Goal: Information Seeking & Learning: Find specific fact

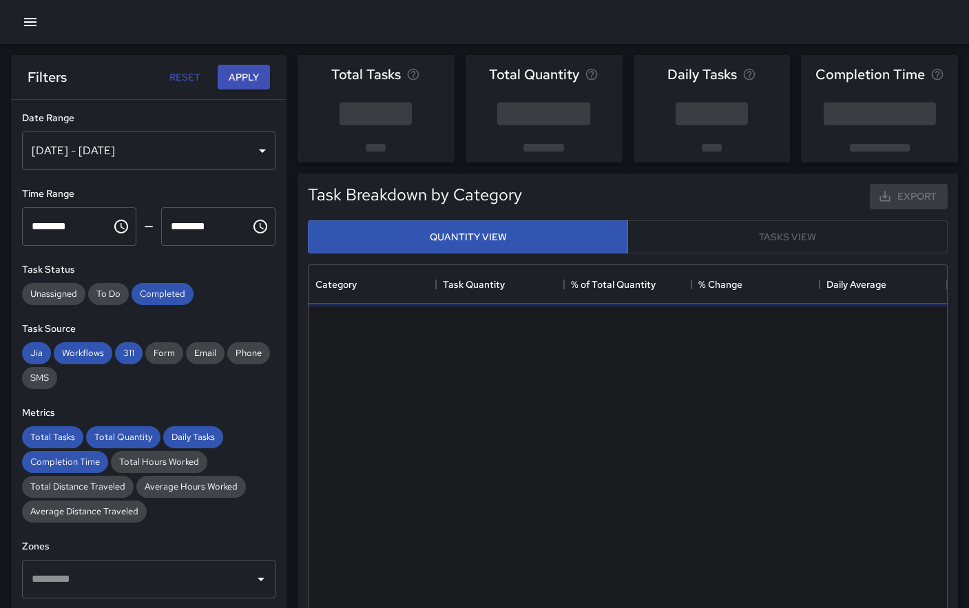
scroll to position [412, 638]
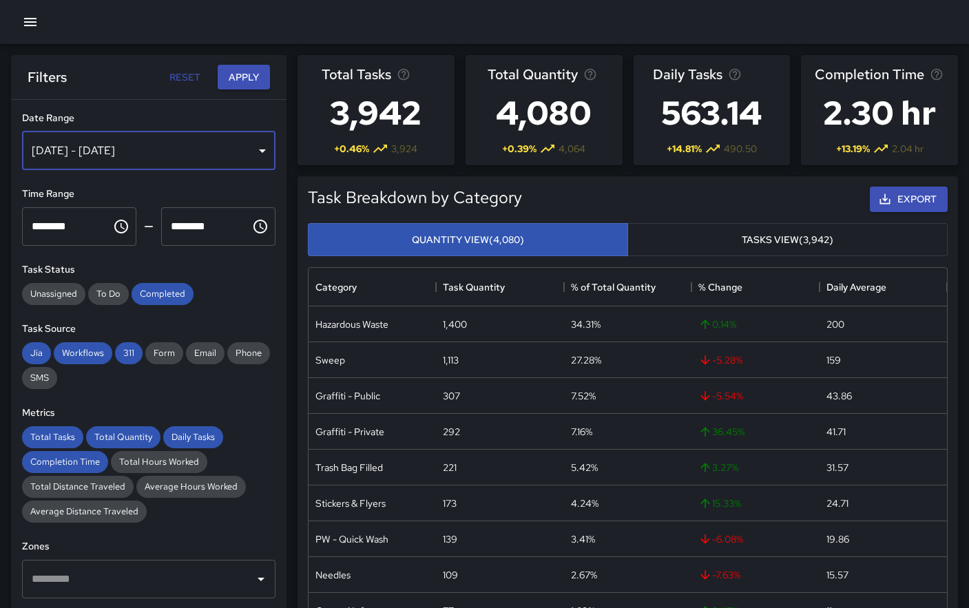
click at [140, 151] on div "[DATE] - [DATE]" at bounding box center [148, 150] width 253 height 39
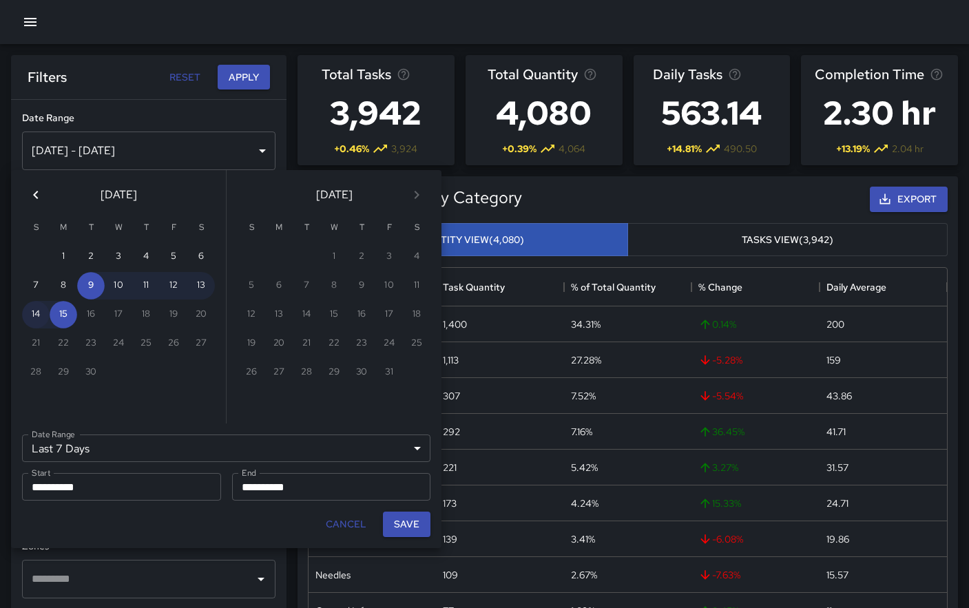
click at [34, 315] on button "14" at bounding box center [36, 315] width 28 height 28
type input "******"
type input "**********"
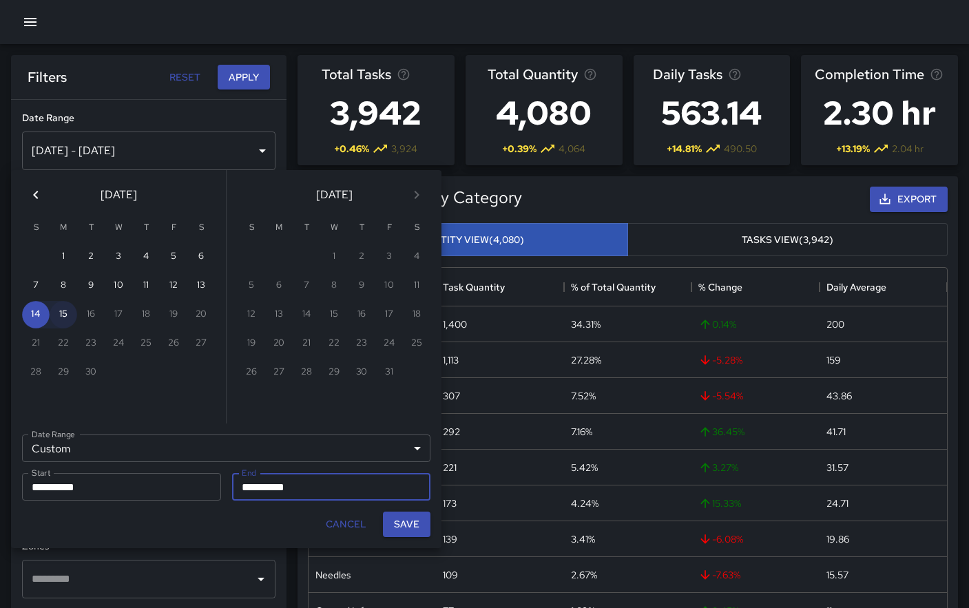
click at [65, 318] on button "15" at bounding box center [64, 315] width 28 height 28
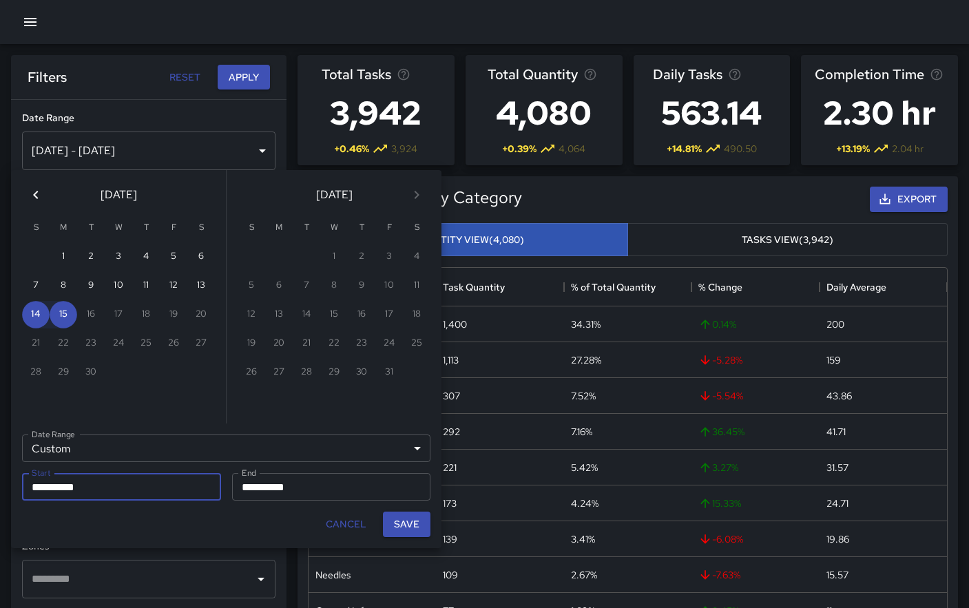
click at [410, 526] on button "Save" at bounding box center [406, 523] width 47 height 25
type input "**********"
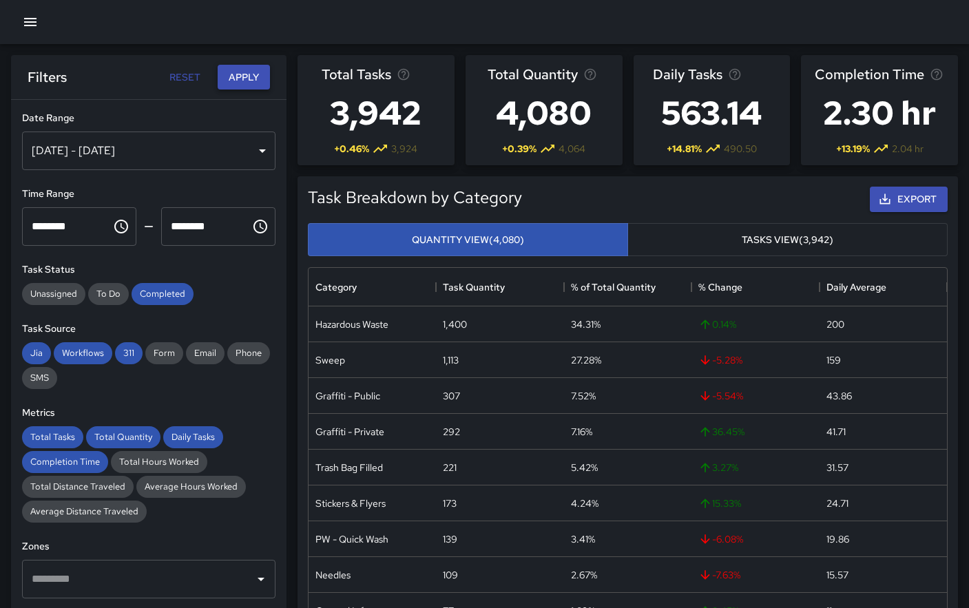
click at [247, 82] on button "Apply" at bounding box center [244, 77] width 52 height 25
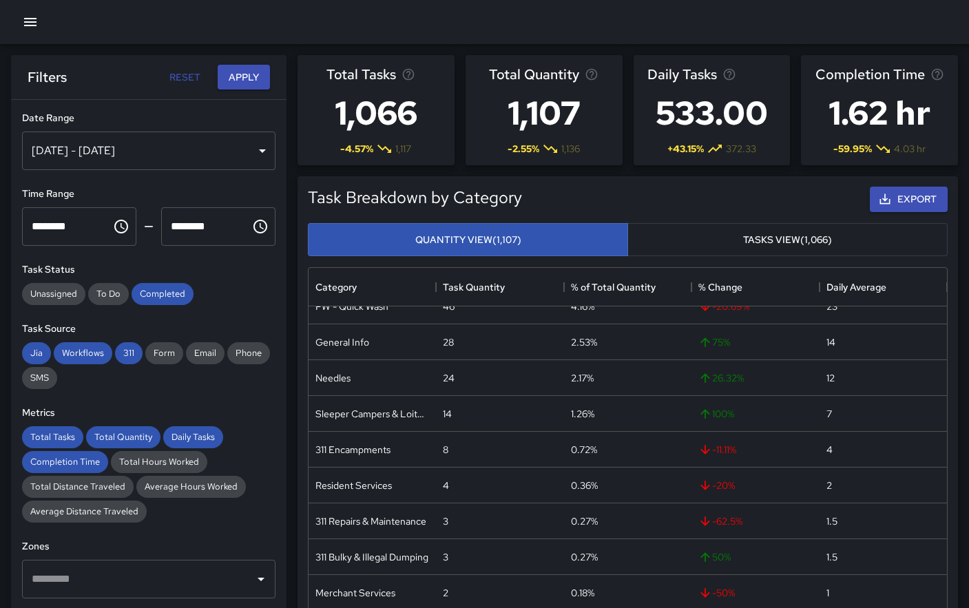
scroll to position [235, 0]
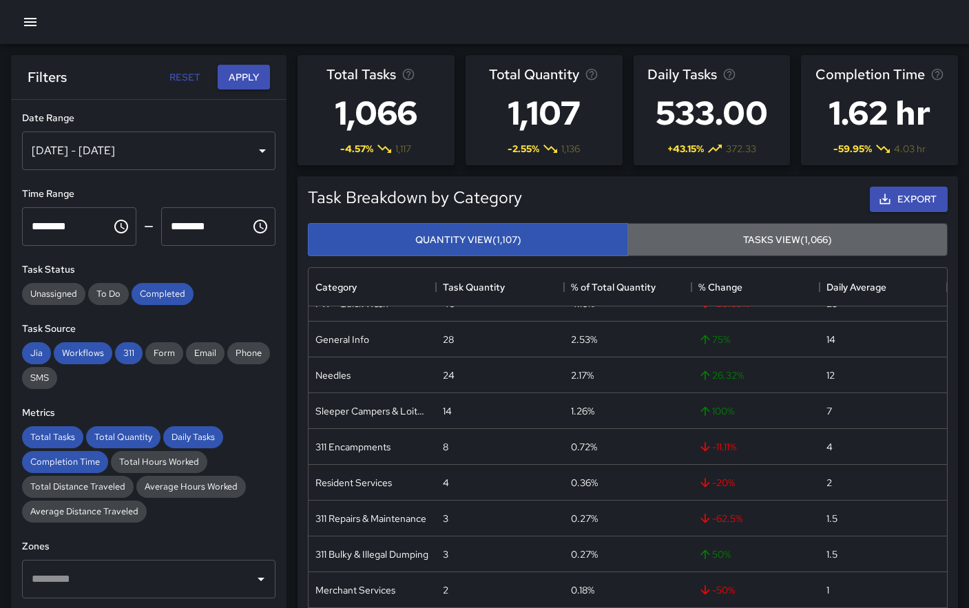
click at [774, 237] on button "Tasks View (1,066)" at bounding box center [787, 240] width 320 height 34
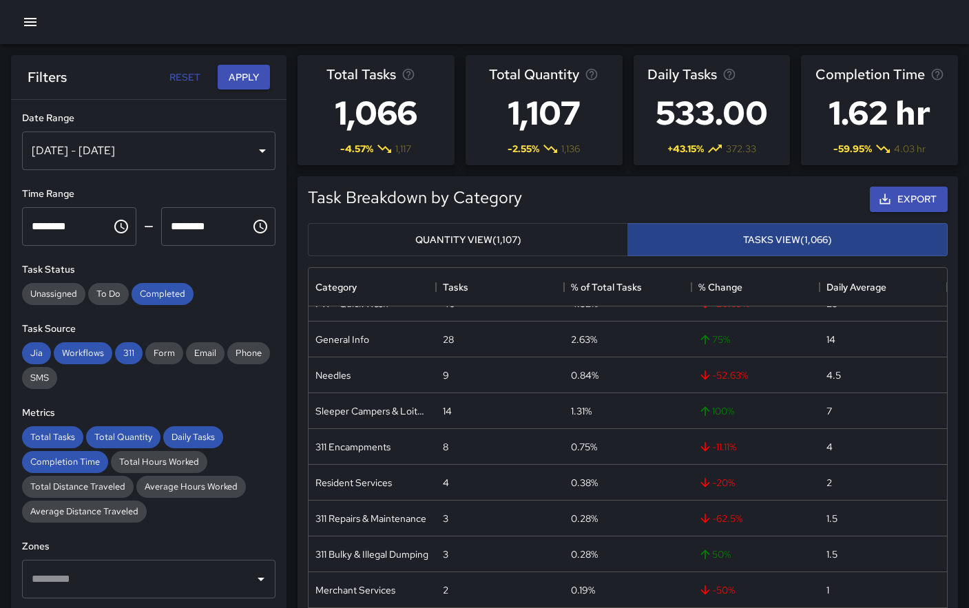
scroll to position [200, 0]
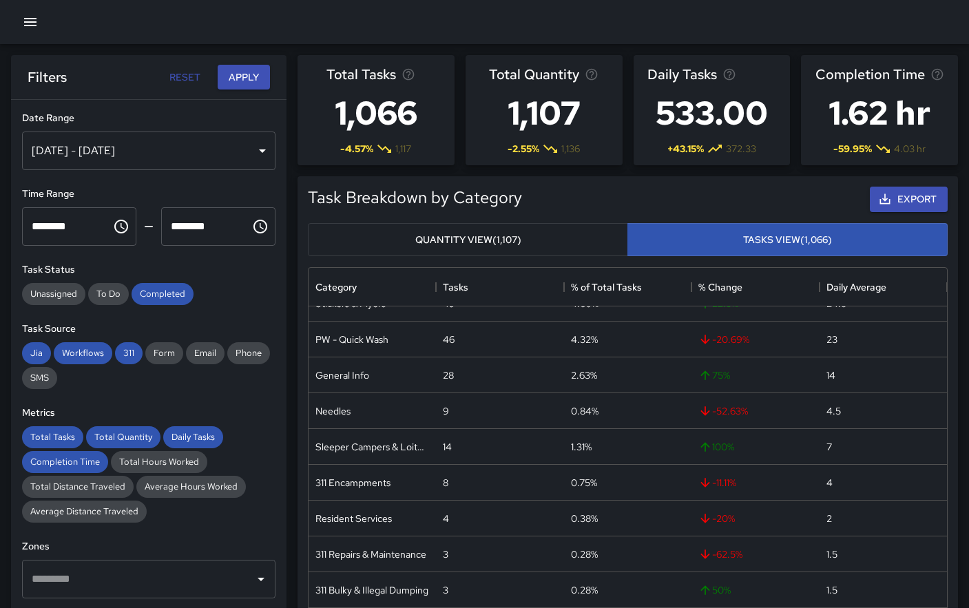
drag, startPoint x: 468, startPoint y: 237, endPoint x: 504, endPoint y: 237, distance: 35.8
click at [468, 237] on button "Quantity View (1,107)" at bounding box center [468, 240] width 320 height 34
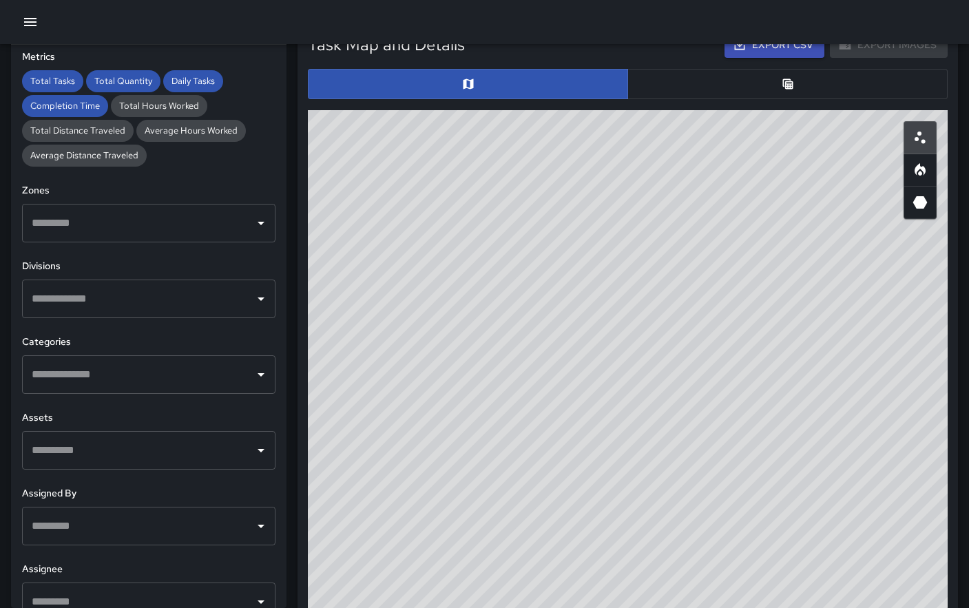
scroll to position [324, 0]
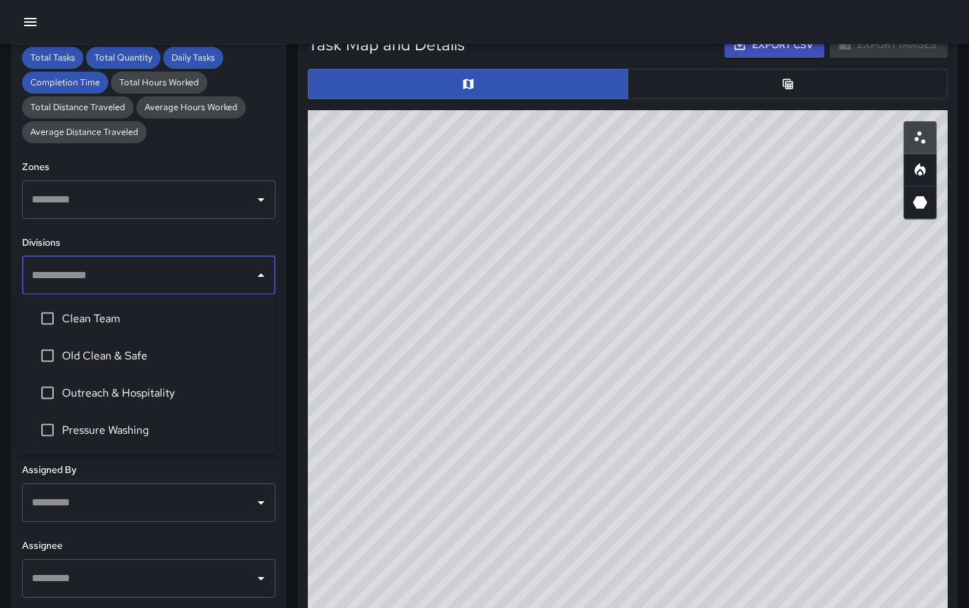
click at [138, 268] on input "text" at bounding box center [138, 275] width 220 height 26
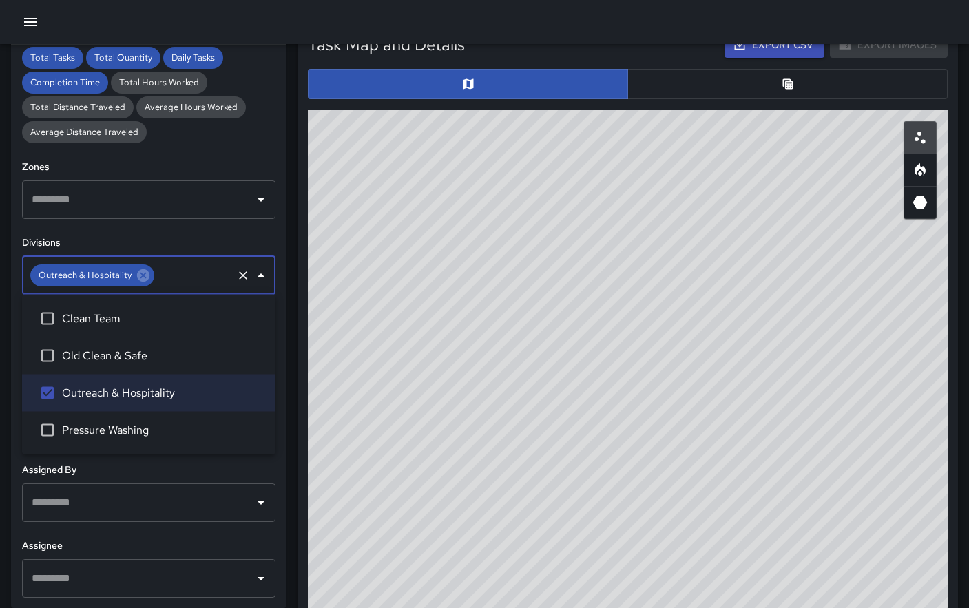
click at [738, 89] on button "button" at bounding box center [787, 84] width 320 height 30
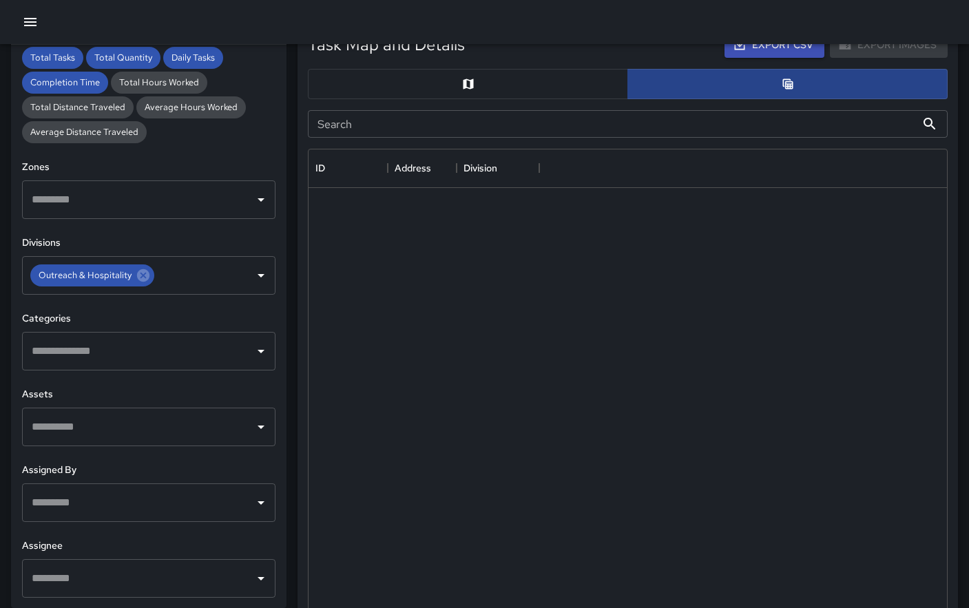
scroll to position [1, 1]
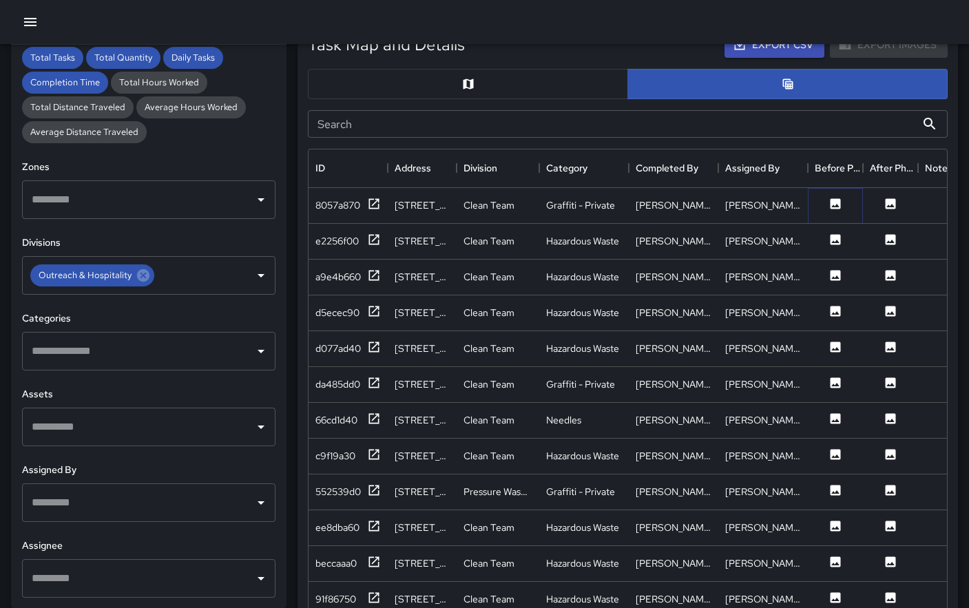
click at [836, 204] on icon at bounding box center [835, 204] width 14 height 14
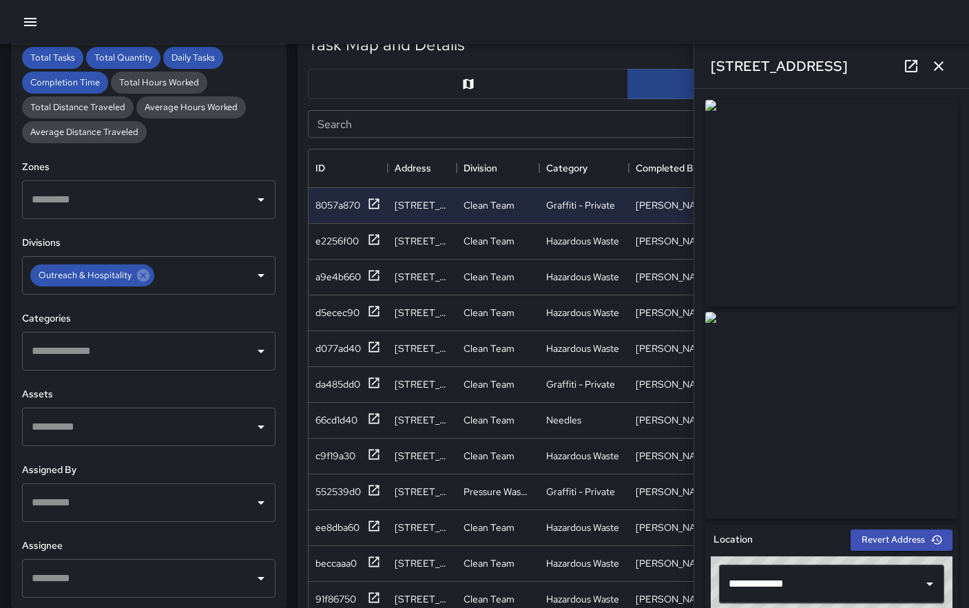
drag, startPoint x: 939, startPoint y: 75, endPoint x: 929, endPoint y: 75, distance: 10.3
click at [939, 75] on button "button" at bounding box center [938, 66] width 28 height 28
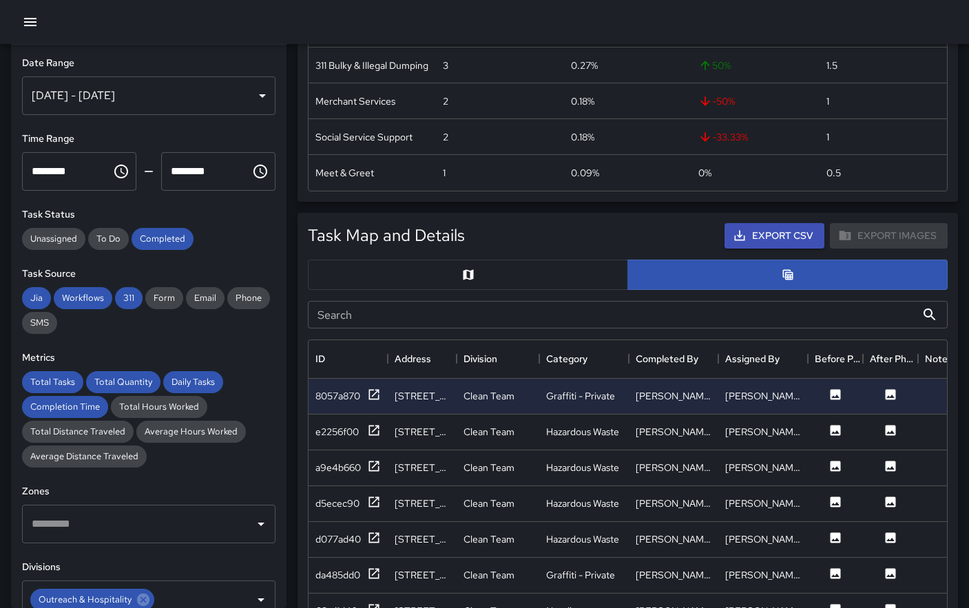
scroll to position [0, 0]
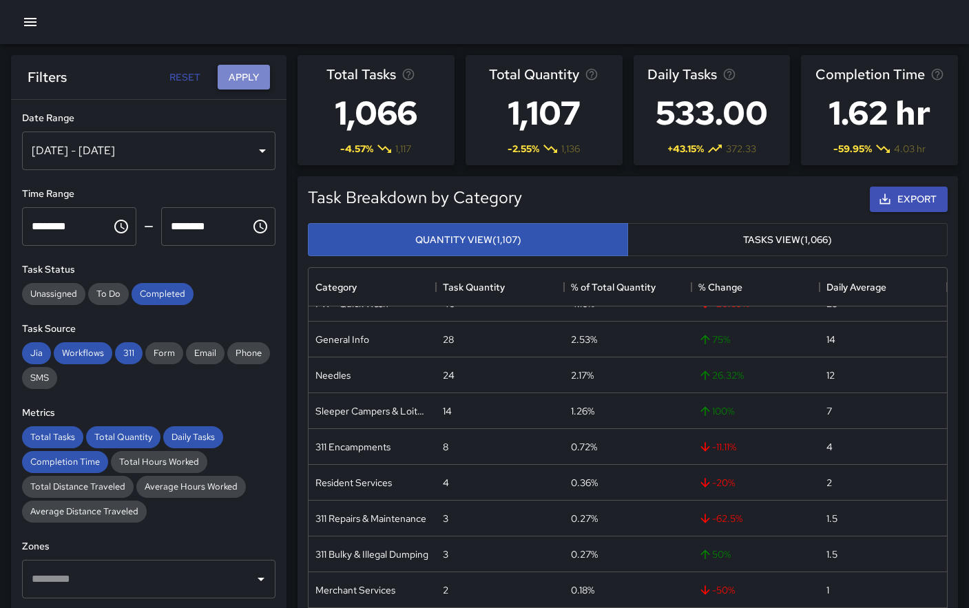
click at [243, 78] on button "Apply" at bounding box center [244, 77] width 52 height 25
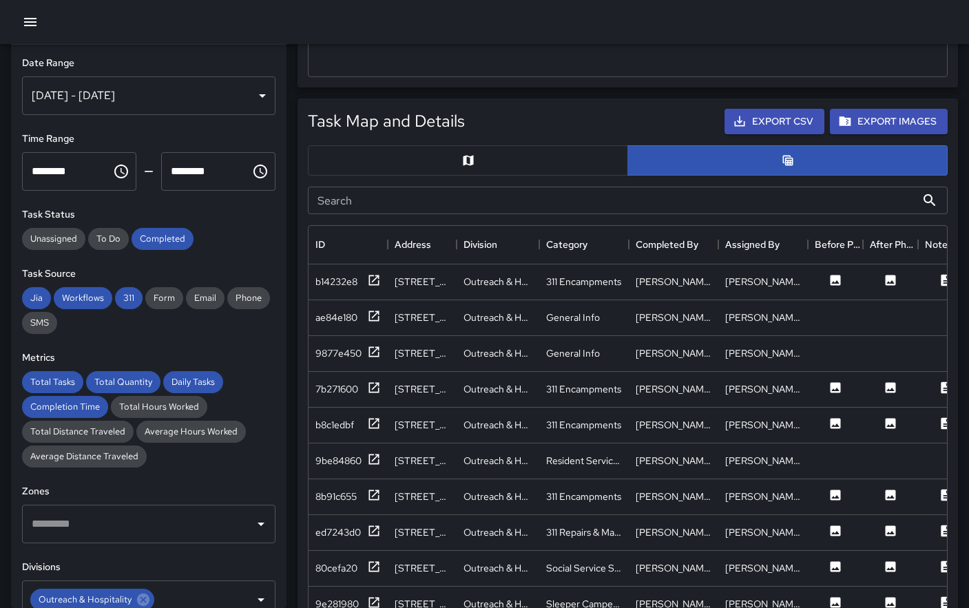
scroll to position [604, 0]
click at [834, 279] on icon at bounding box center [835, 279] width 10 height 10
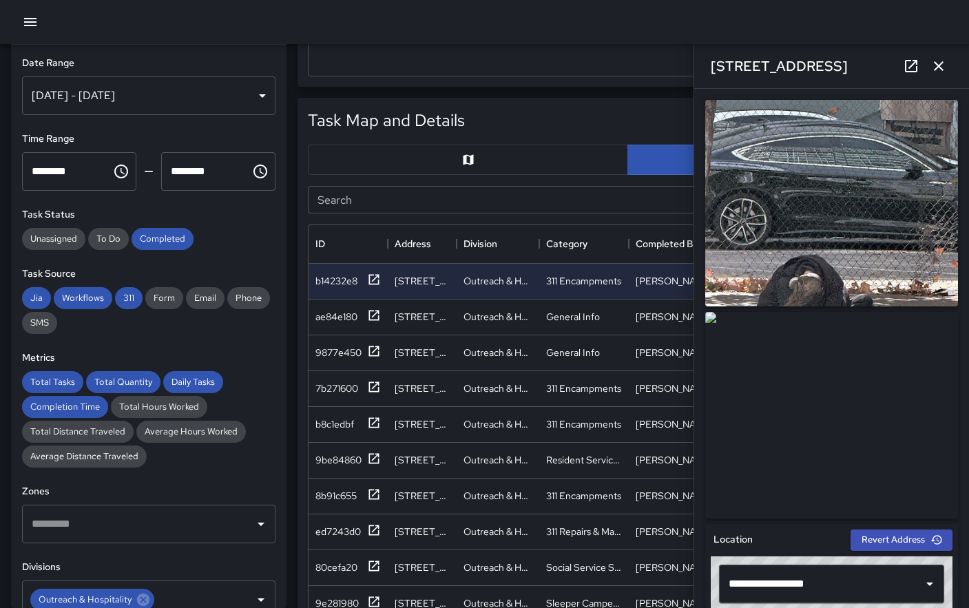
click at [847, 336] on img at bounding box center [831, 415] width 253 height 207
drag, startPoint x: 938, startPoint y: 65, endPoint x: 921, endPoint y: 142, distance: 79.5
click at [938, 65] on icon "button" at bounding box center [938, 66] width 10 height 10
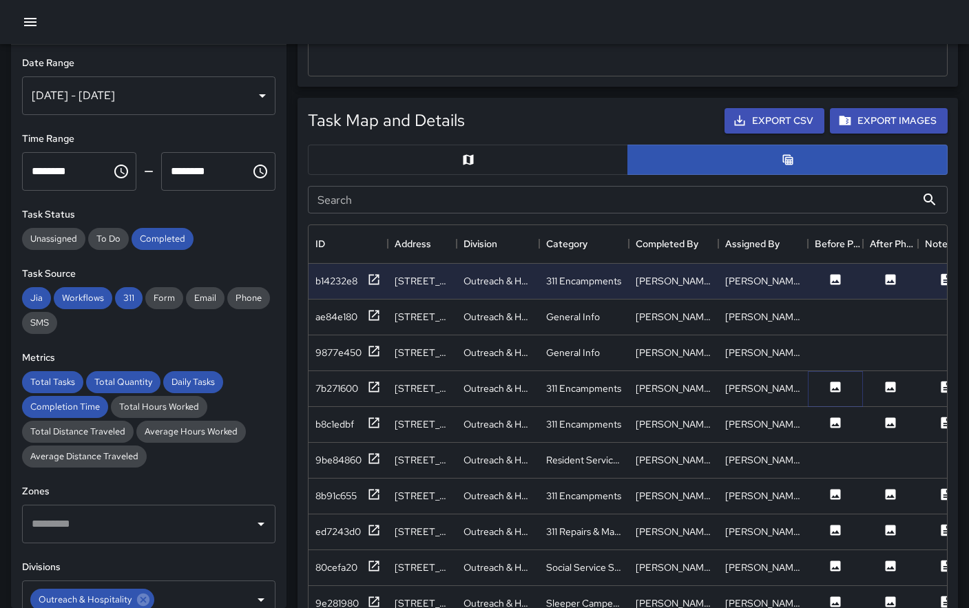
click at [834, 388] on icon at bounding box center [835, 386] width 10 height 10
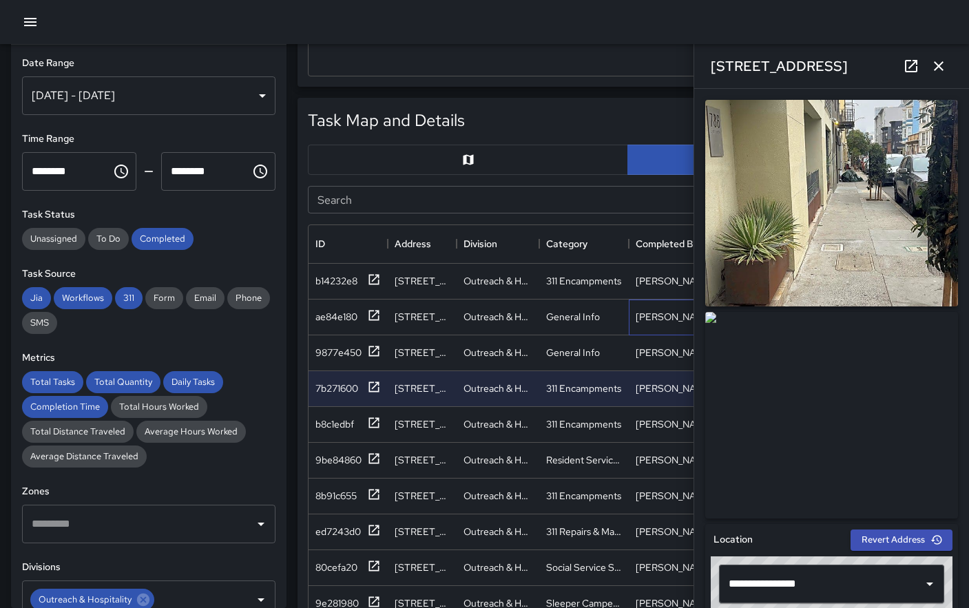
click at [638, 319] on div "[PERSON_NAME]" at bounding box center [673, 317] width 76 height 14
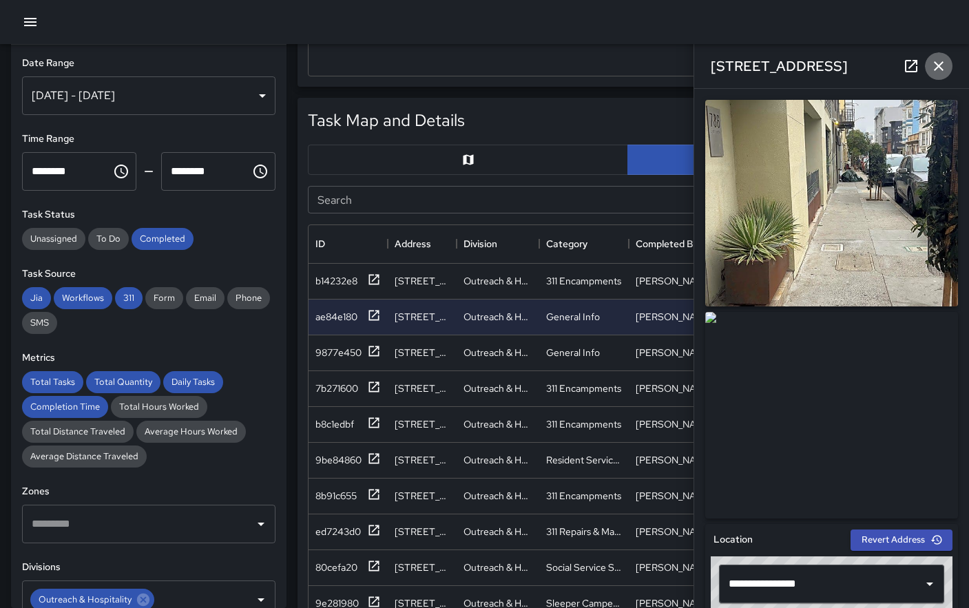
drag, startPoint x: 935, startPoint y: 67, endPoint x: 938, endPoint y: 77, distance: 9.9
click at [935, 67] on icon "button" at bounding box center [938, 66] width 10 height 10
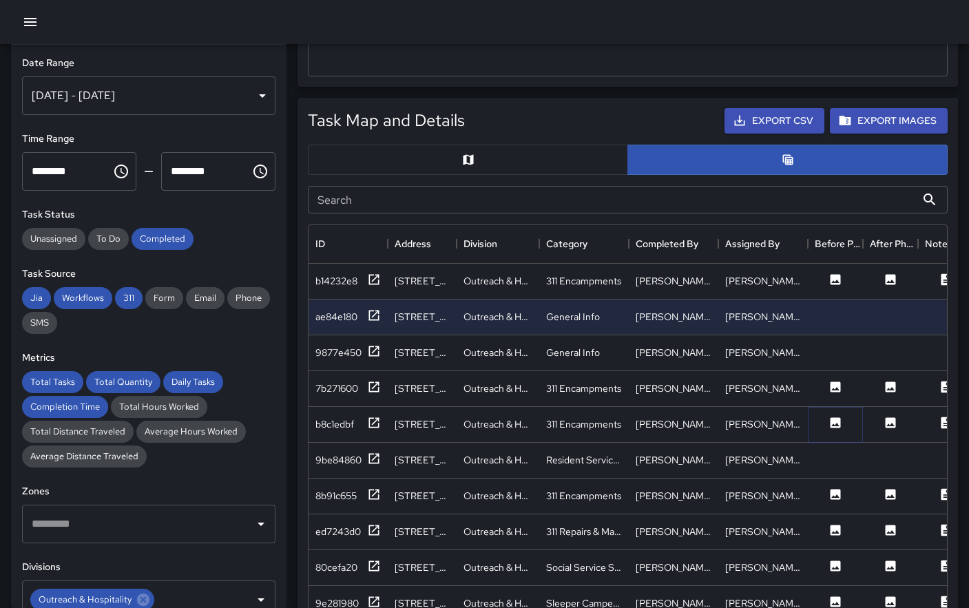
click at [837, 425] on icon at bounding box center [835, 423] width 14 height 14
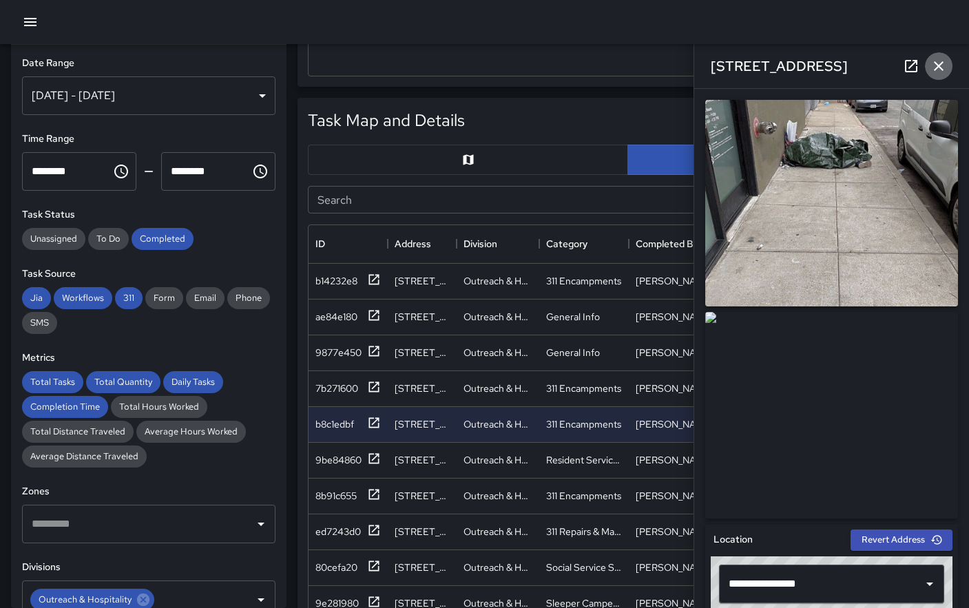
click at [942, 72] on icon "button" at bounding box center [938, 66] width 17 height 17
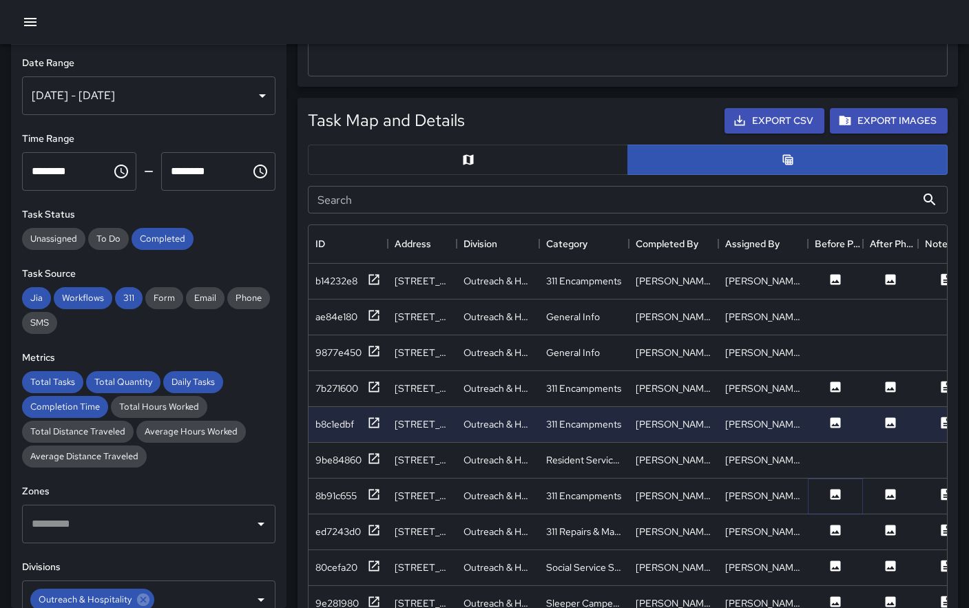
click at [838, 497] on icon at bounding box center [835, 494] width 14 height 14
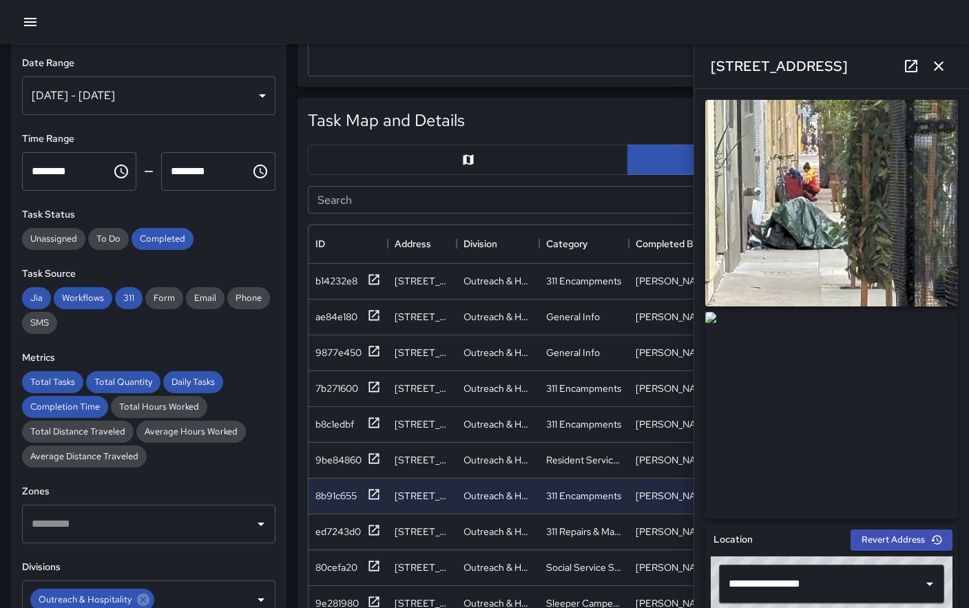
click at [943, 66] on icon "button" at bounding box center [938, 66] width 17 height 17
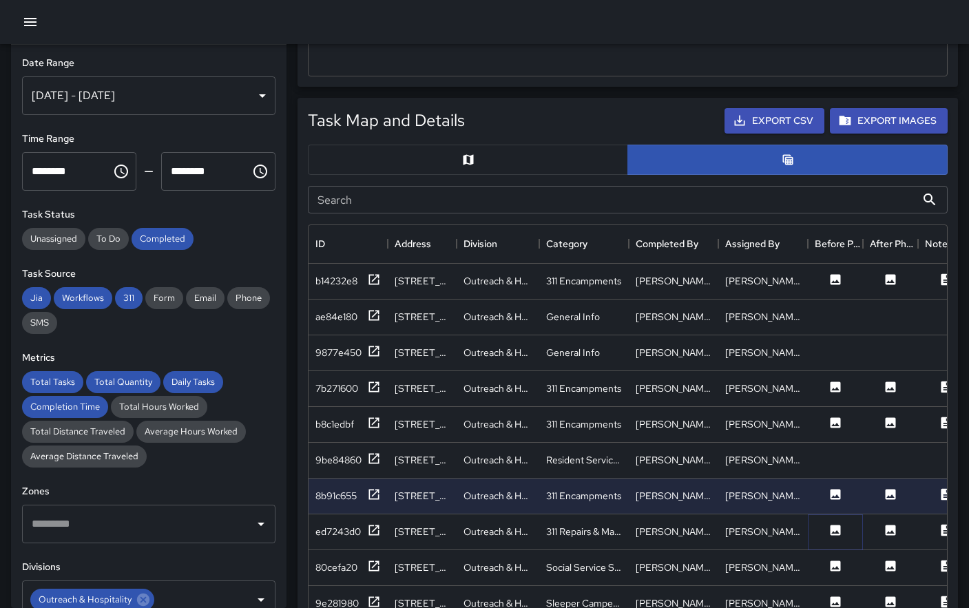
click at [841, 528] on button at bounding box center [834, 531] width 41 height 17
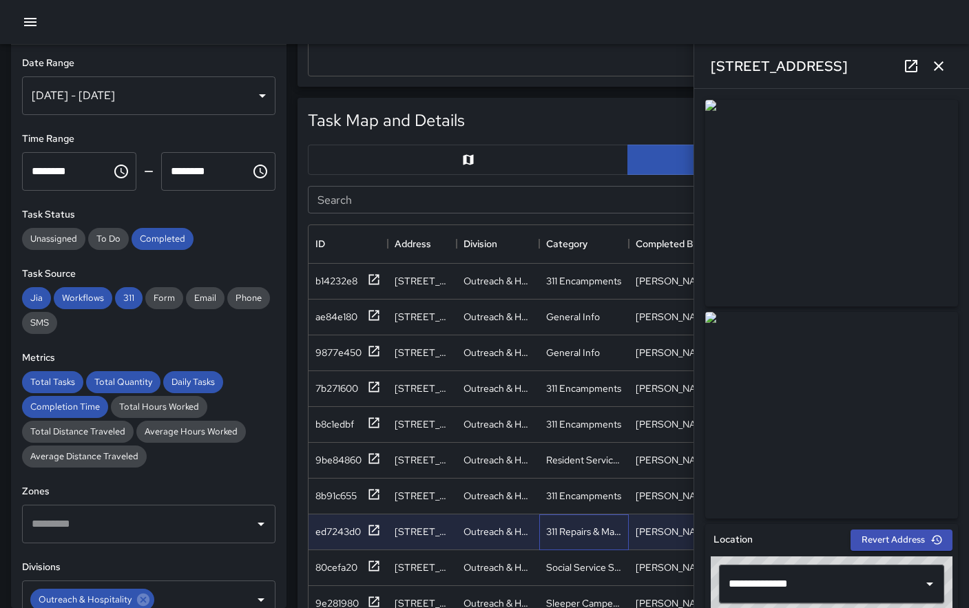
click at [584, 536] on div "311 Repairs & Maintenance" at bounding box center [584, 532] width 76 height 14
click at [938, 69] on icon "button" at bounding box center [938, 66] width 17 height 17
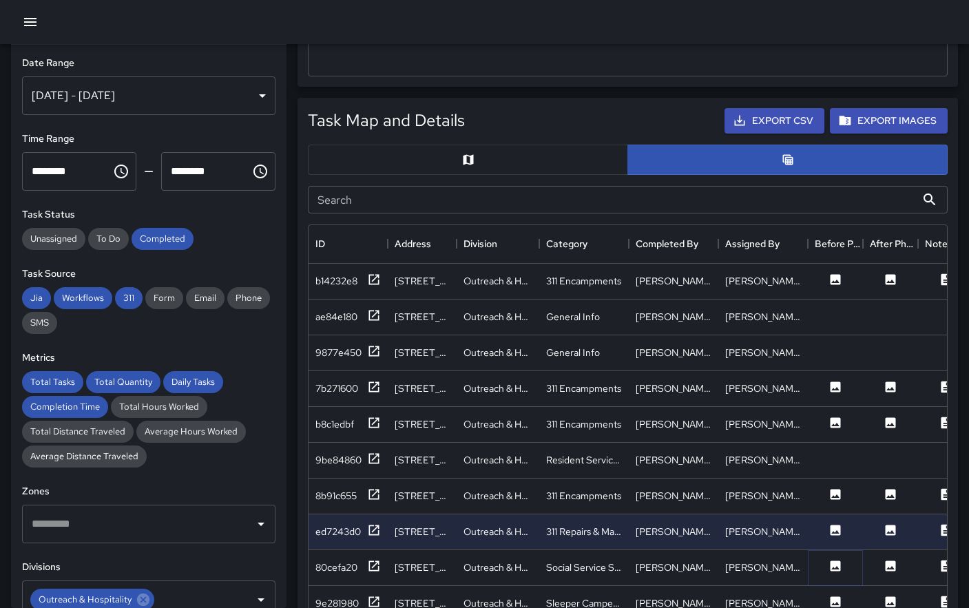
click at [835, 569] on icon at bounding box center [835, 566] width 14 height 14
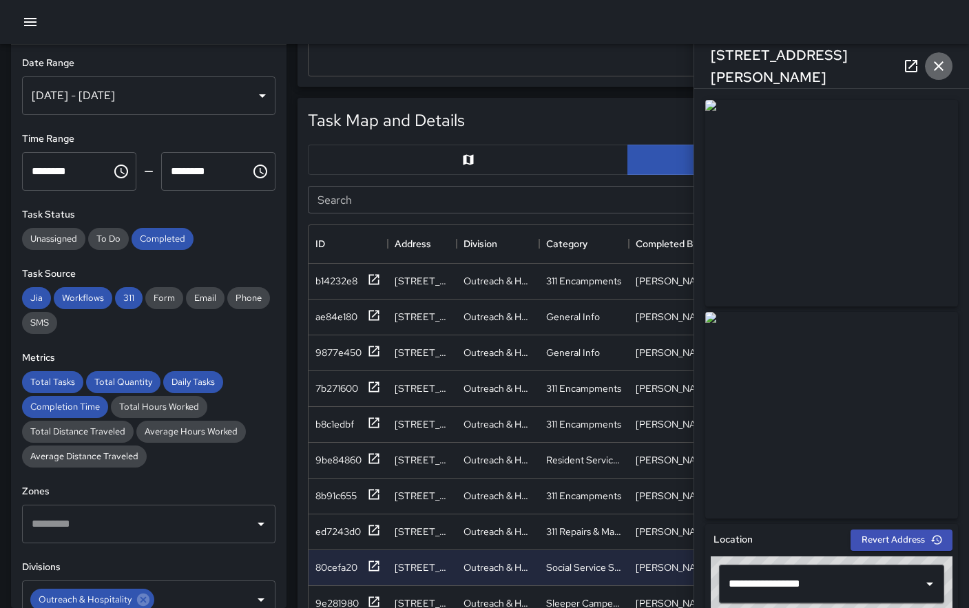
click at [942, 65] on icon "button" at bounding box center [938, 66] width 17 height 17
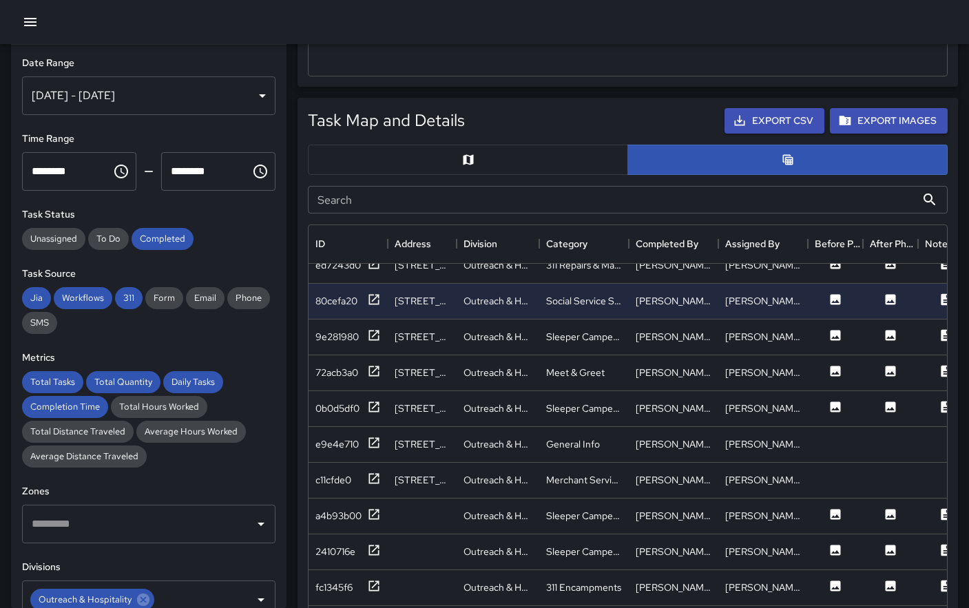
scroll to position [274, 0]
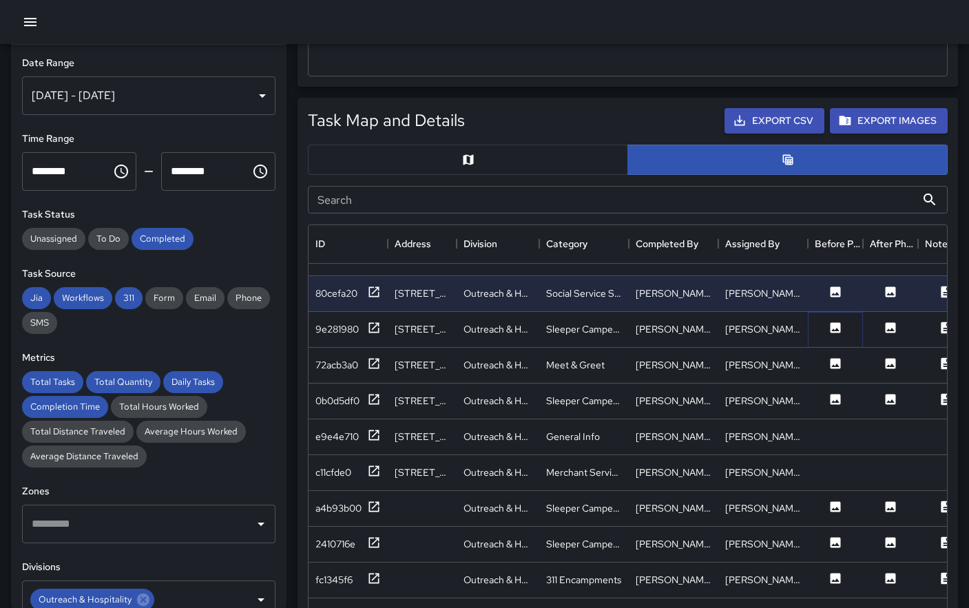
click at [832, 333] on icon at bounding box center [835, 328] width 14 height 14
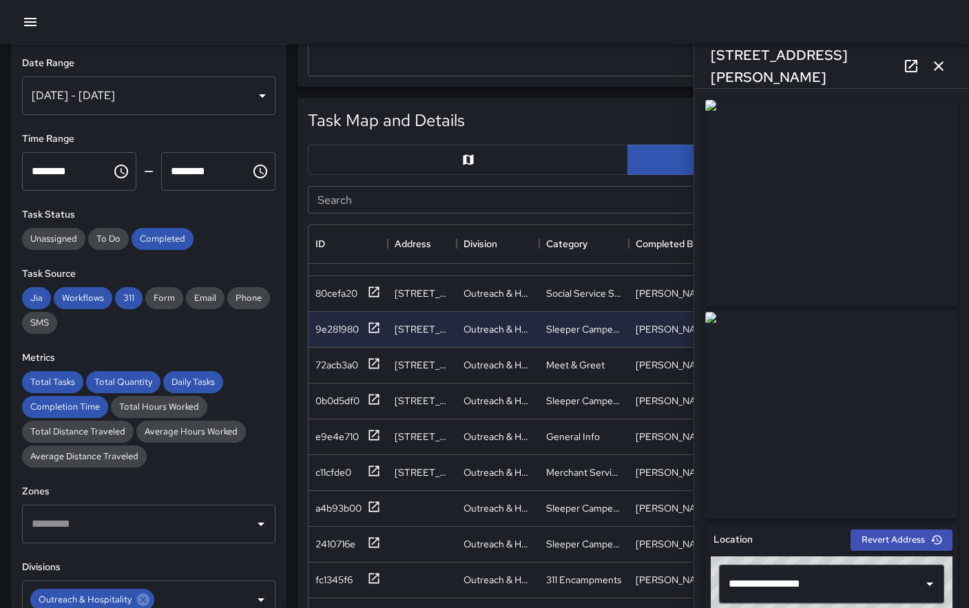
click at [944, 66] on icon "button" at bounding box center [938, 66] width 17 height 17
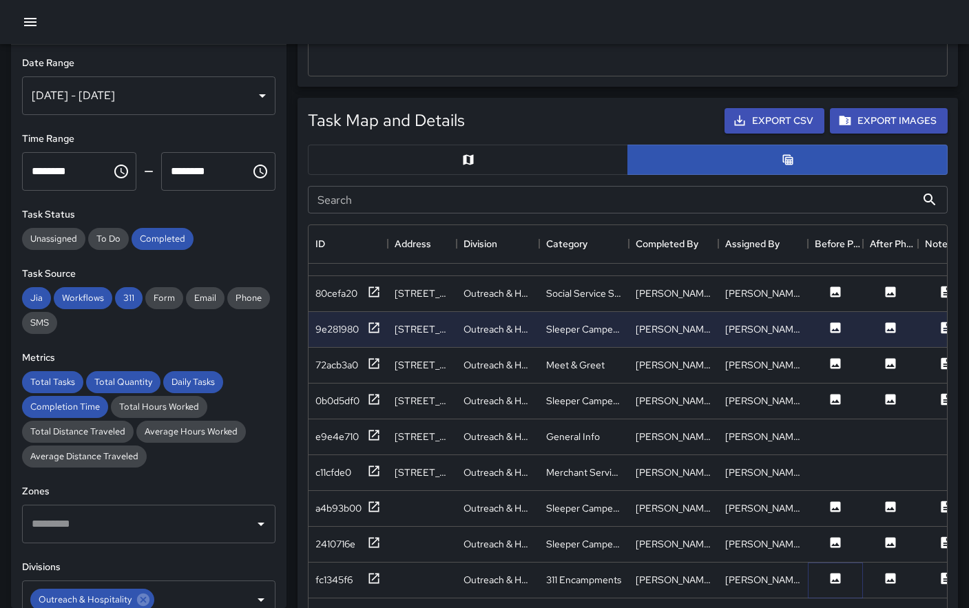
click at [832, 575] on icon at bounding box center [835, 578] width 10 height 10
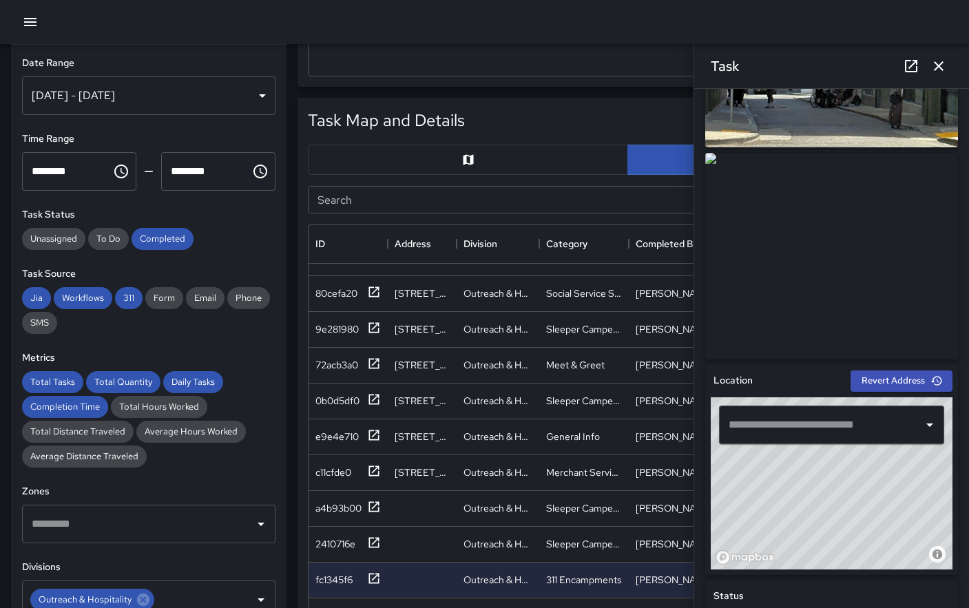
scroll to position [173, 0]
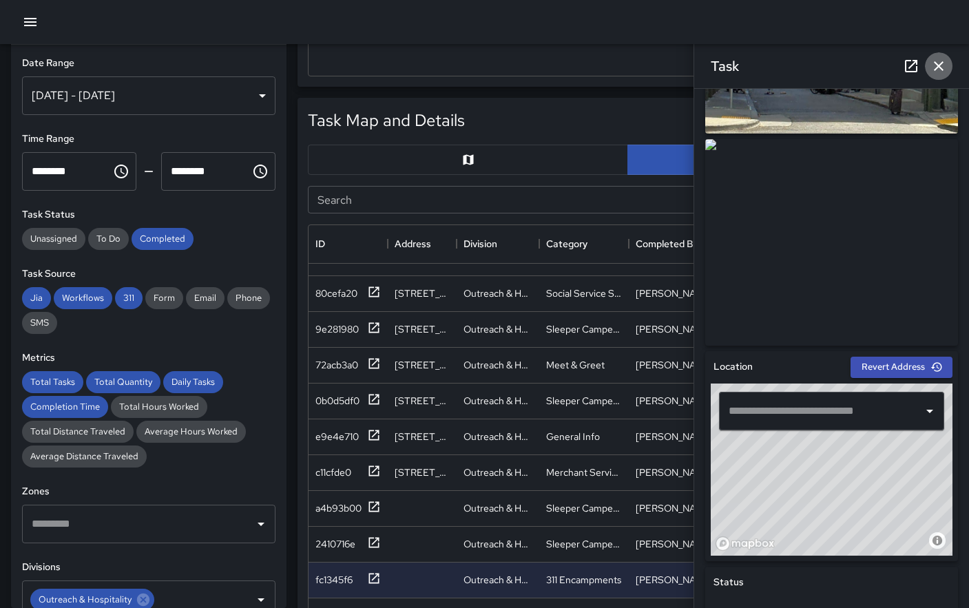
click at [938, 68] on icon "button" at bounding box center [938, 66] width 17 height 17
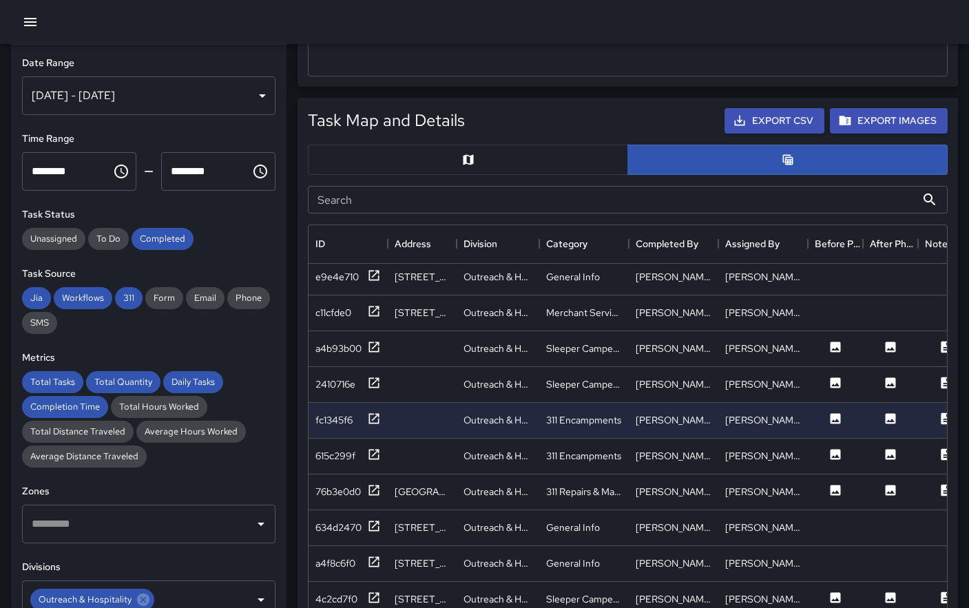
scroll to position [434, 0]
click at [830, 454] on icon at bounding box center [835, 453] width 10 height 10
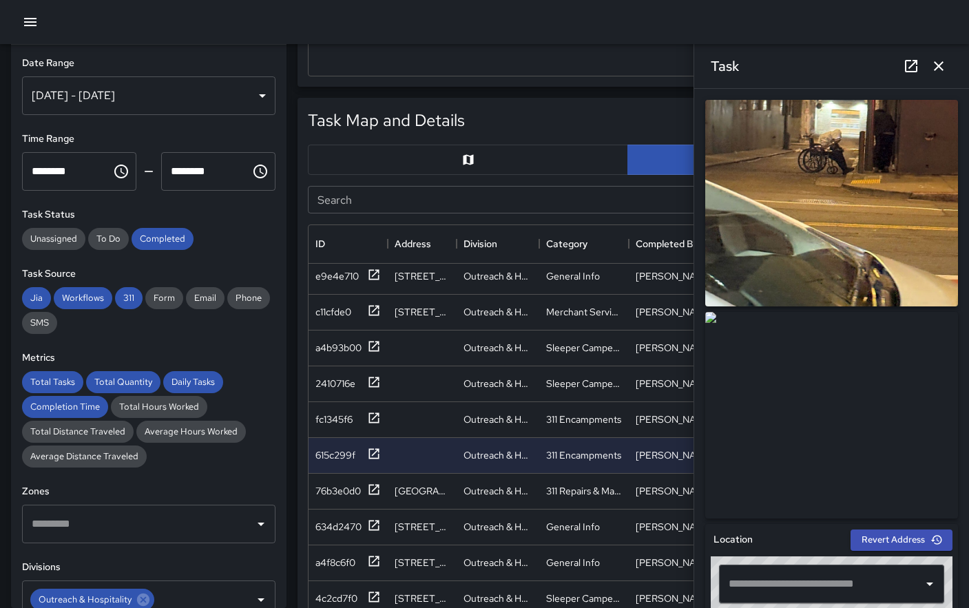
click at [942, 65] on icon "button" at bounding box center [938, 66] width 17 height 17
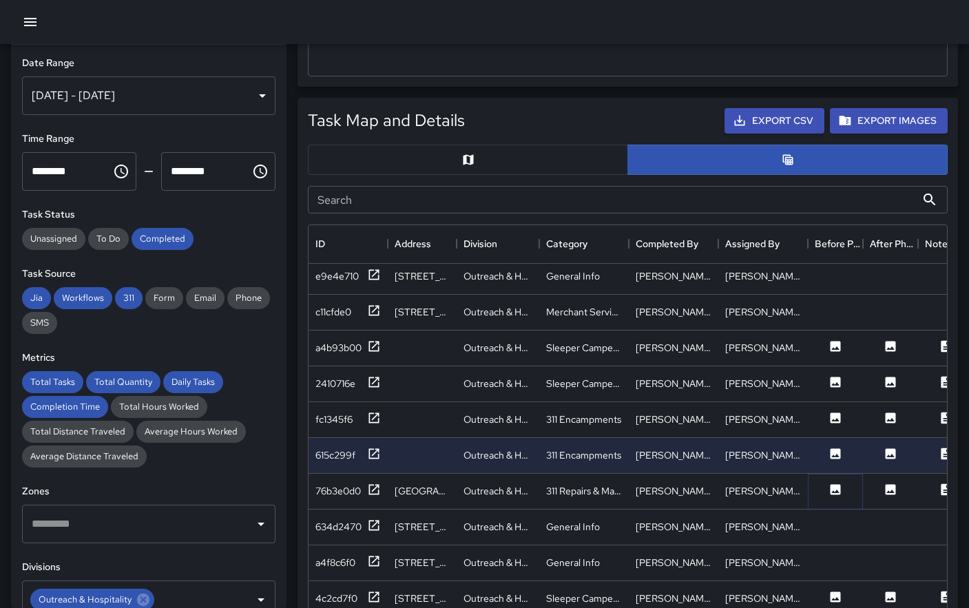
click at [833, 487] on icon at bounding box center [835, 489] width 10 height 10
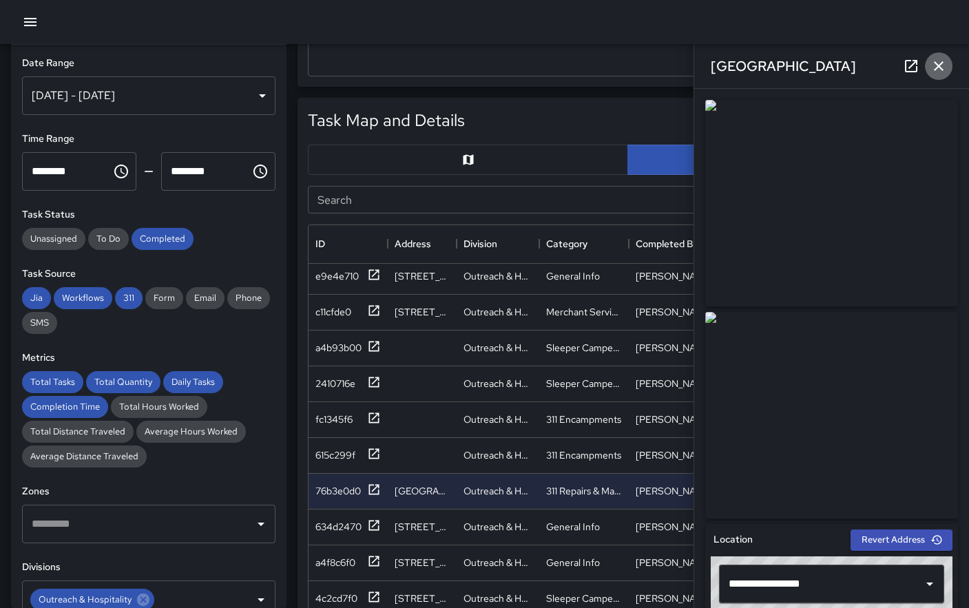
click at [944, 64] on icon "button" at bounding box center [938, 66] width 17 height 17
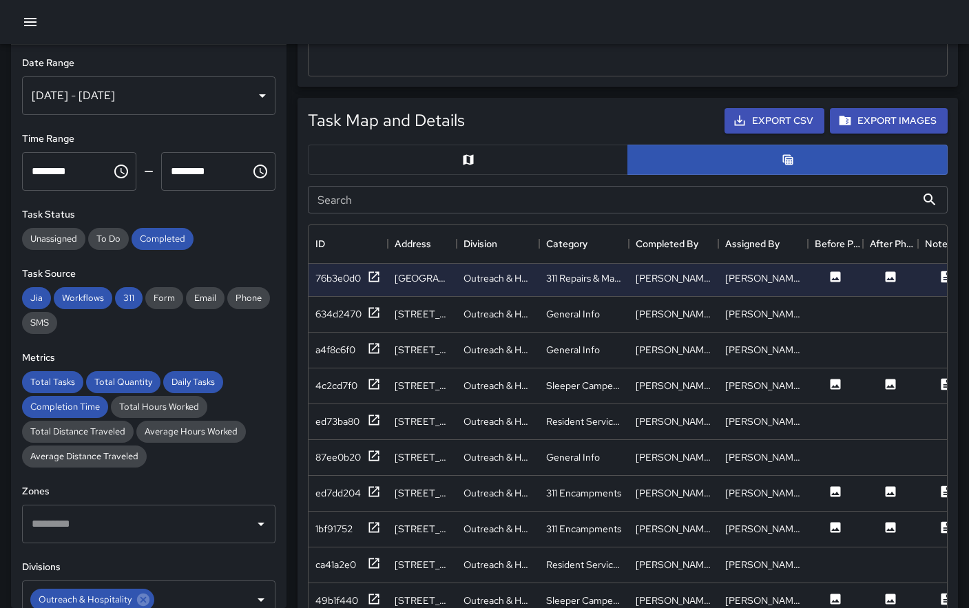
scroll to position [651, 0]
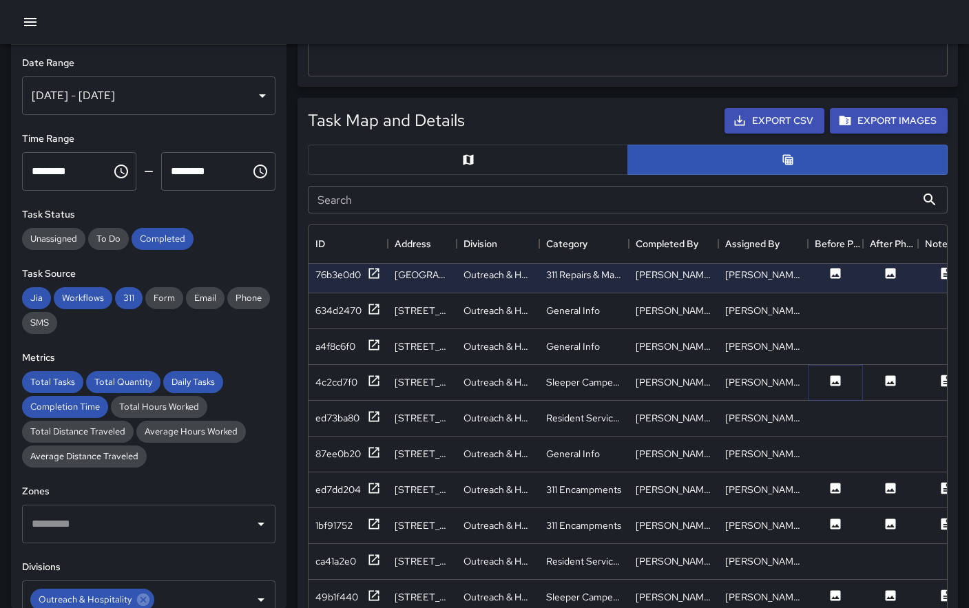
click at [838, 380] on icon at bounding box center [835, 380] width 10 height 10
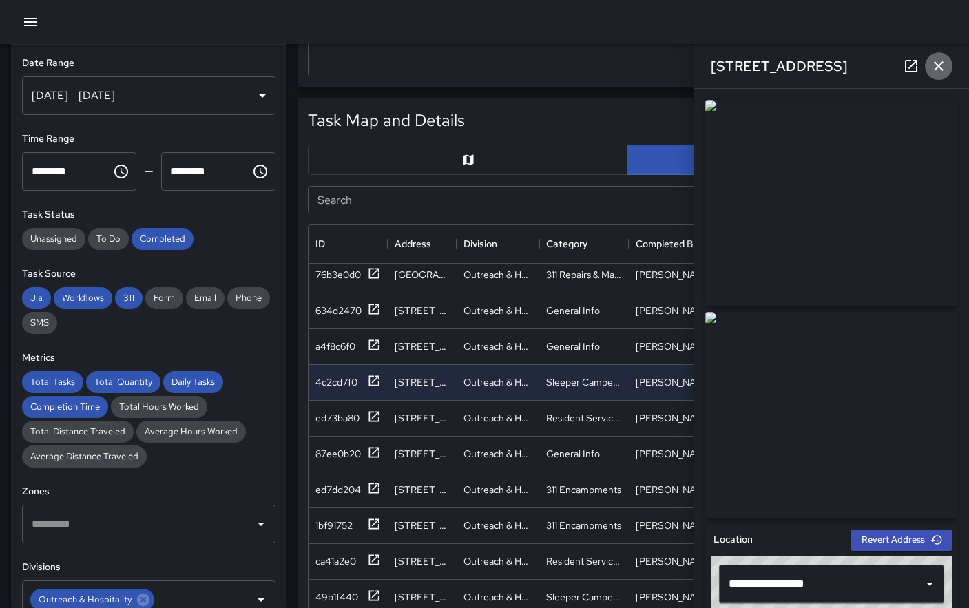
drag, startPoint x: 939, startPoint y: 66, endPoint x: 938, endPoint y: 75, distance: 9.0
click at [939, 67] on icon "button" at bounding box center [938, 66] width 17 height 17
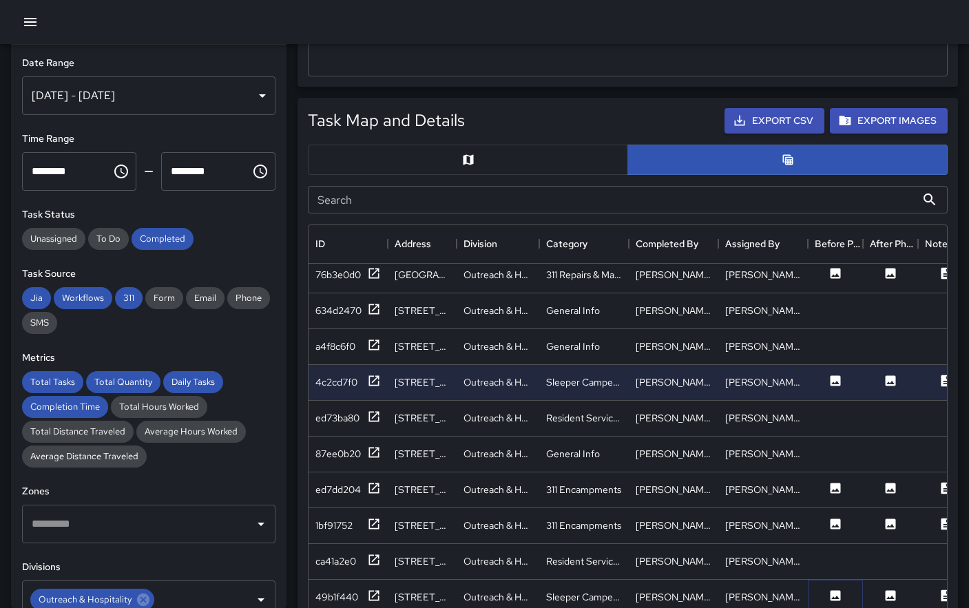
click at [834, 589] on icon at bounding box center [835, 596] width 14 height 14
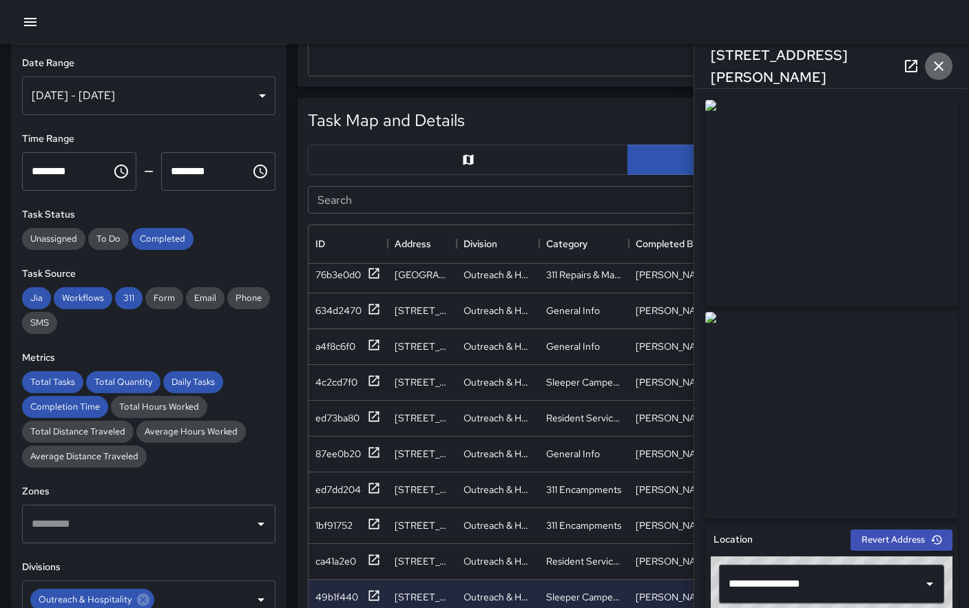
click at [944, 67] on icon "button" at bounding box center [938, 66] width 17 height 17
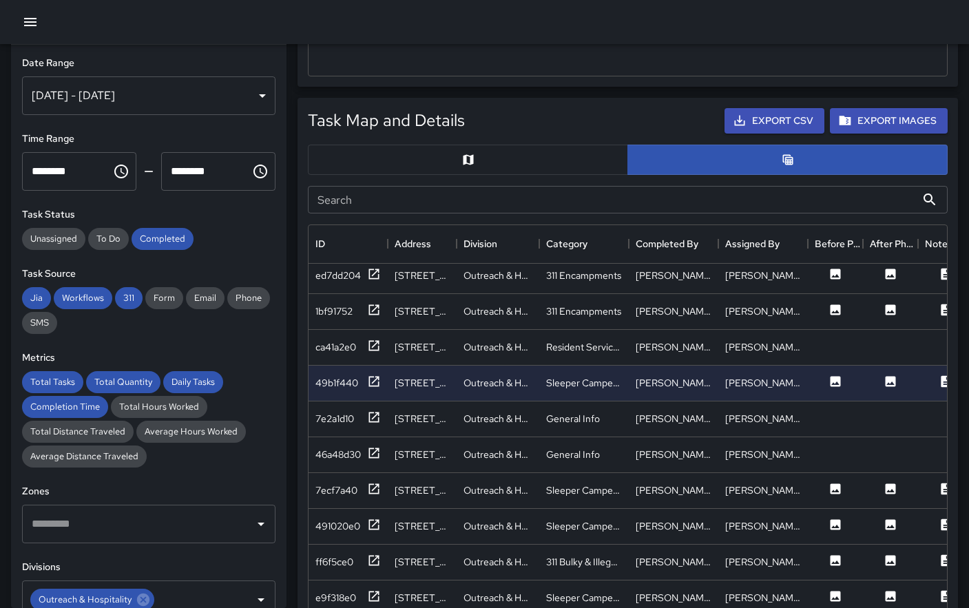
scroll to position [898, 0]
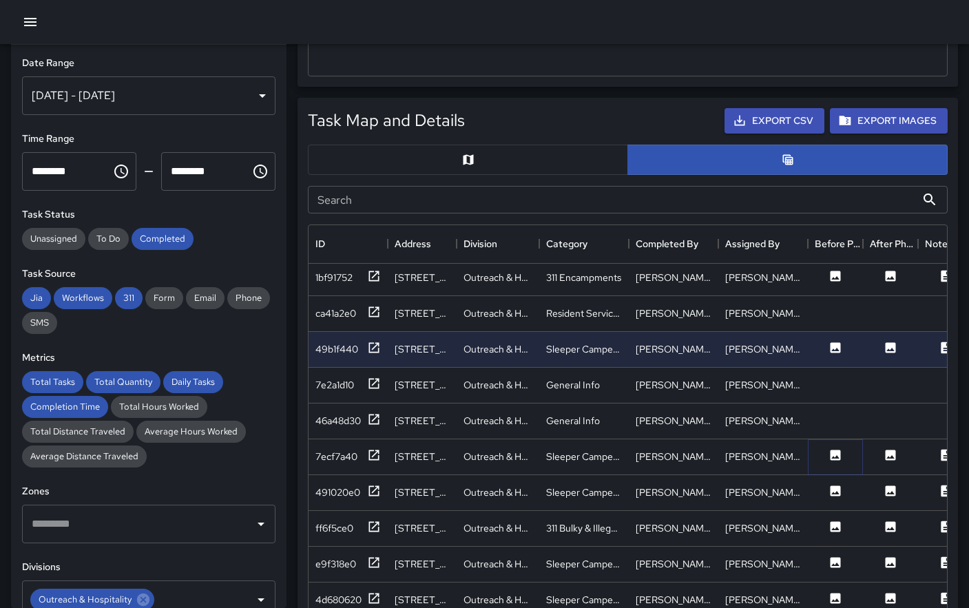
click at [838, 456] on icon at bounding box center [835, 455] width 10 height 10
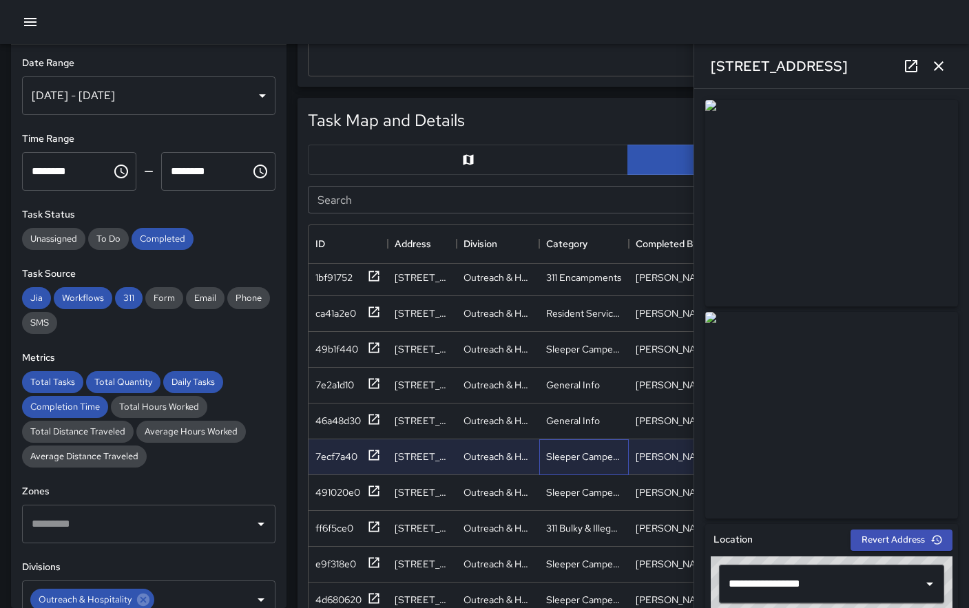
click at [584, 467] on div "Sleeper Campers & Loiterers" at bounding box center [583, 457] width 89 height 36
drag, startPoint x: 942, startPoint y: 63, endPoint x: 942, endPoint y: 73, distance: 9.6
click at [942, 63] on icon "button" at bounding box center [938, 66] width 17 height 17
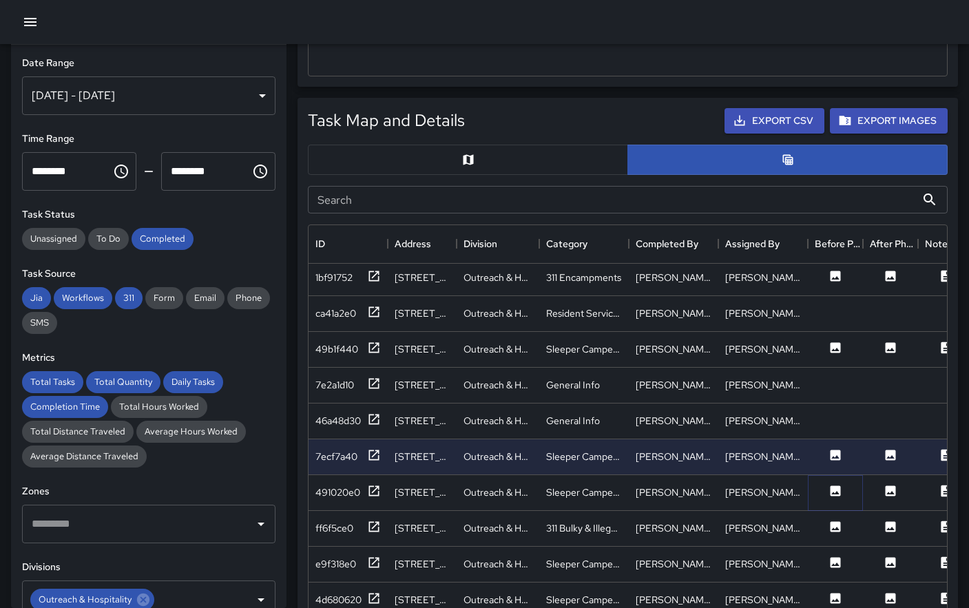
click at [838, 487] on icon at bounding box center [835, 490] width 10 height 10
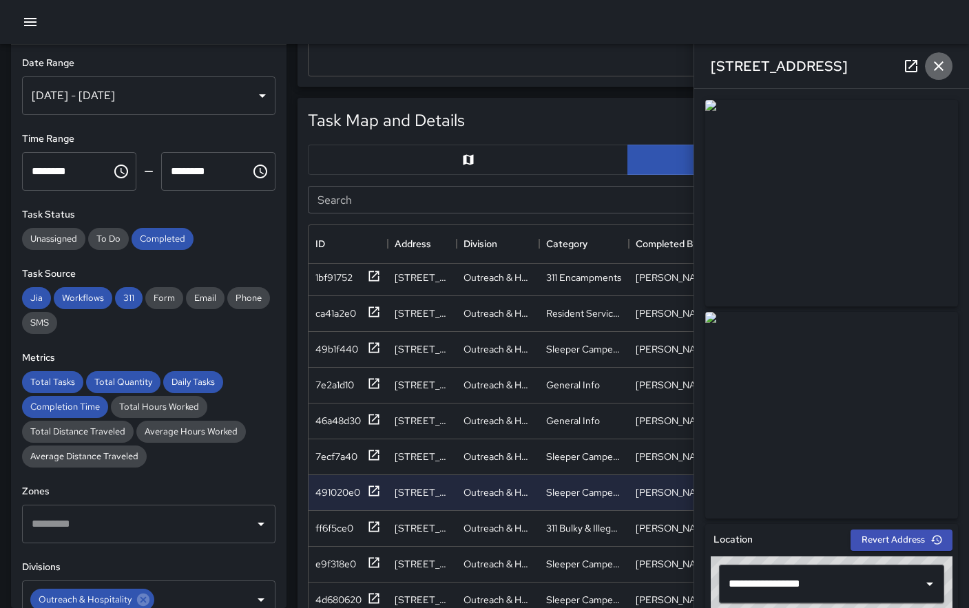
drag, startPoint x: 938, startPoint y: 65, endPoint x: 925, endPoint y: 118, distance: 53.9
click at [939, 65] on icon "button" at bounding box center [938, 66] width 10 height 10
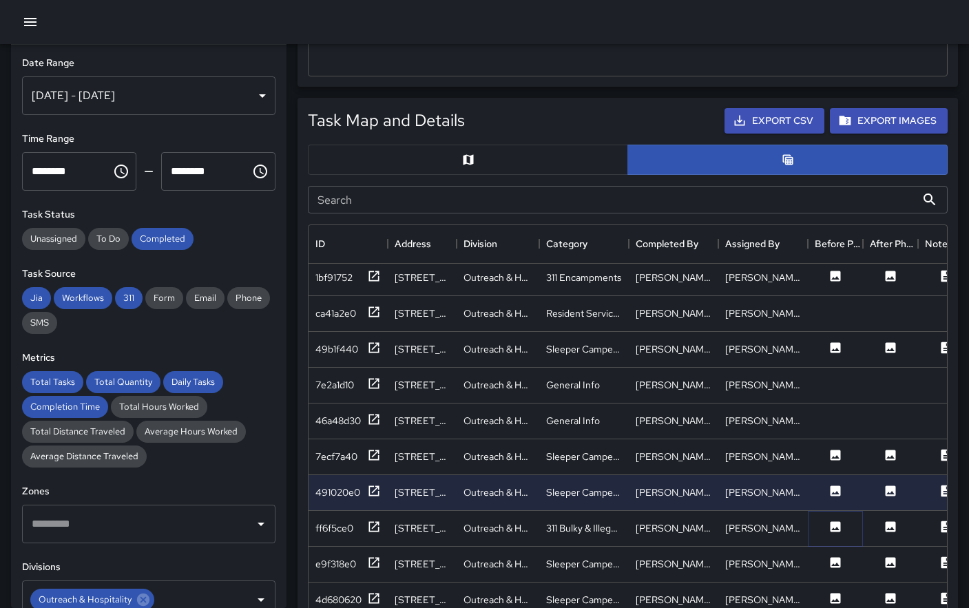
click at [838, 526] on icon at bounding box center [835, 526] width 10 height 10
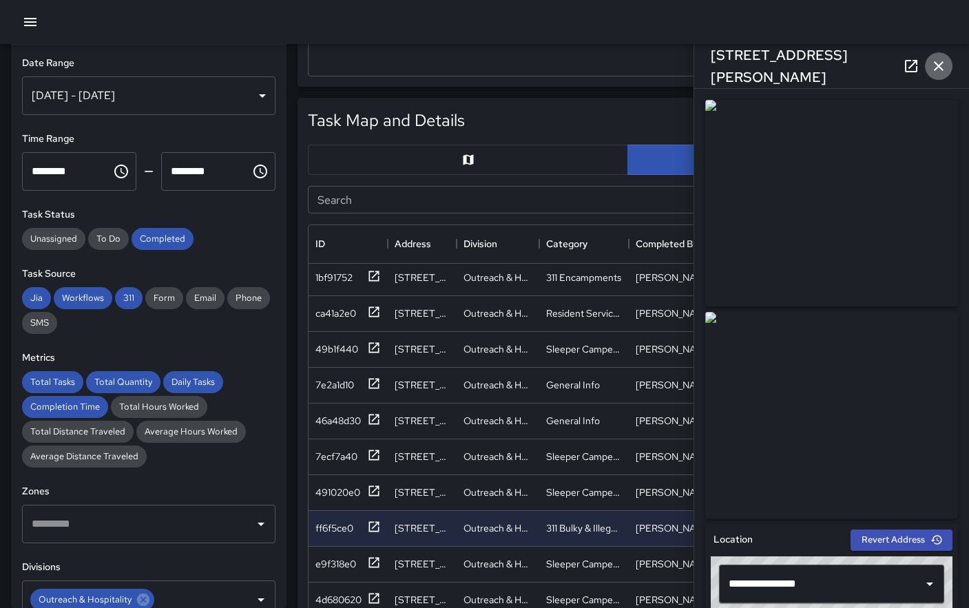
click at [940, 65] on icon "button" at bounding box center [938, 66] width 17 height 17
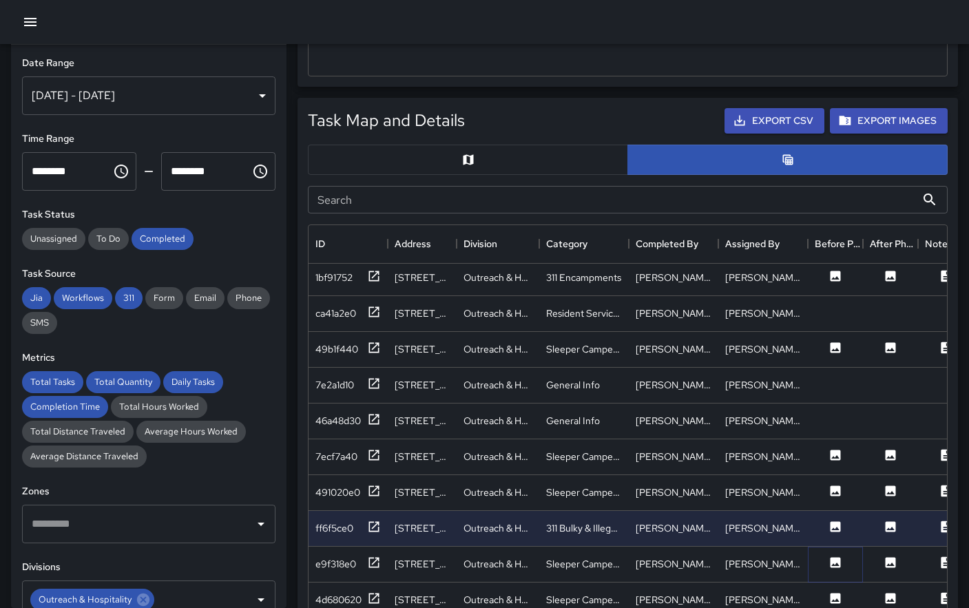
click at [834, 563] on icon at bounding box center [835, 562] width 10 height 10
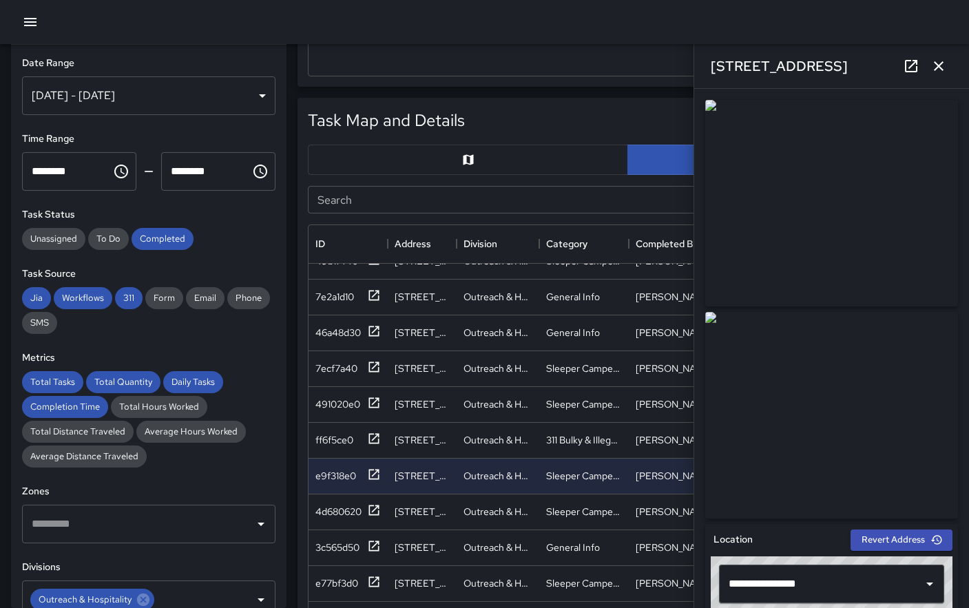
scroll to position [990, 0]
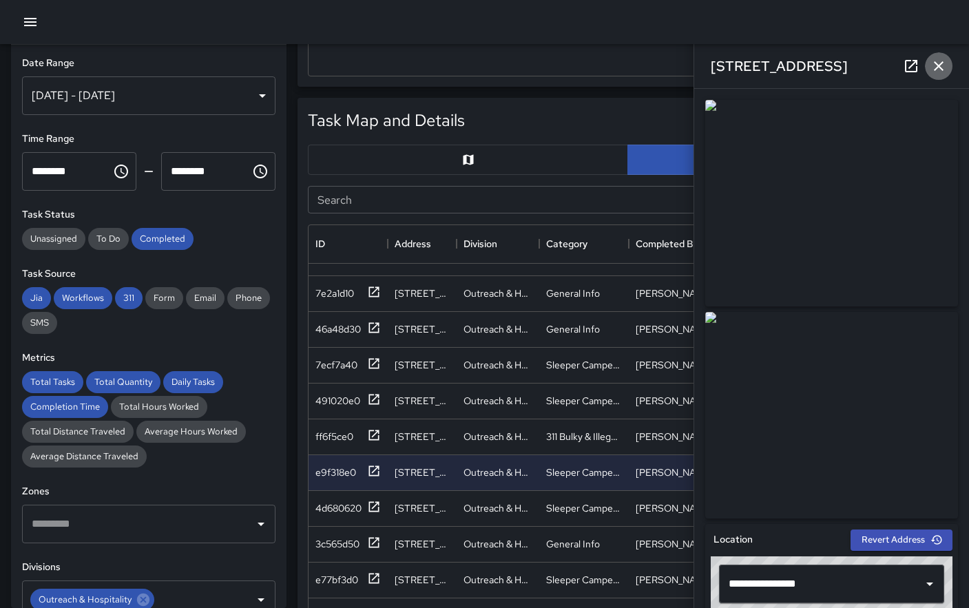
click at [940, 65] on icon "button" at bounding box center [938, 66] width 10 height 10
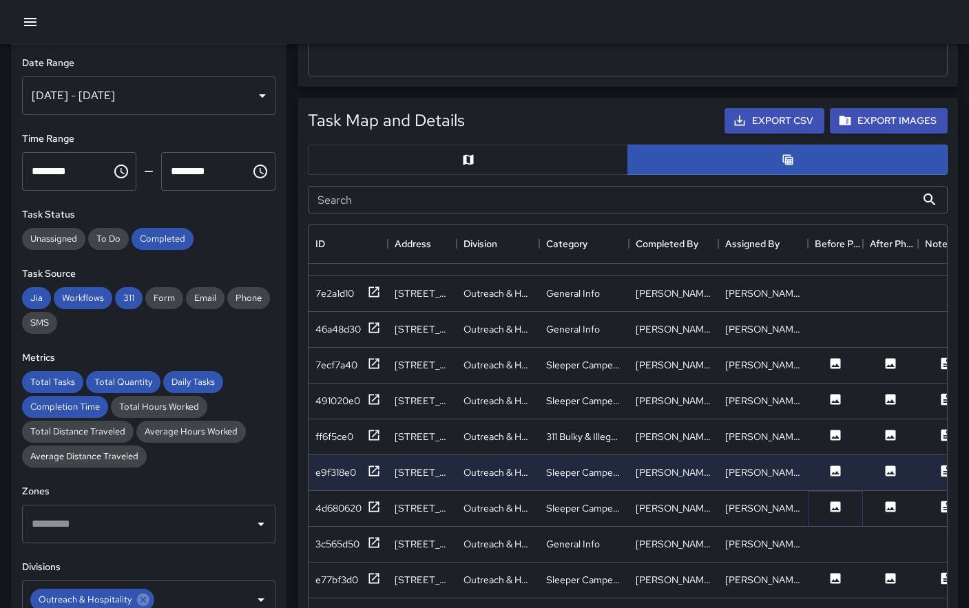
click at [837, 503] on icon at bounding box center [835, 506] width 10 height 10
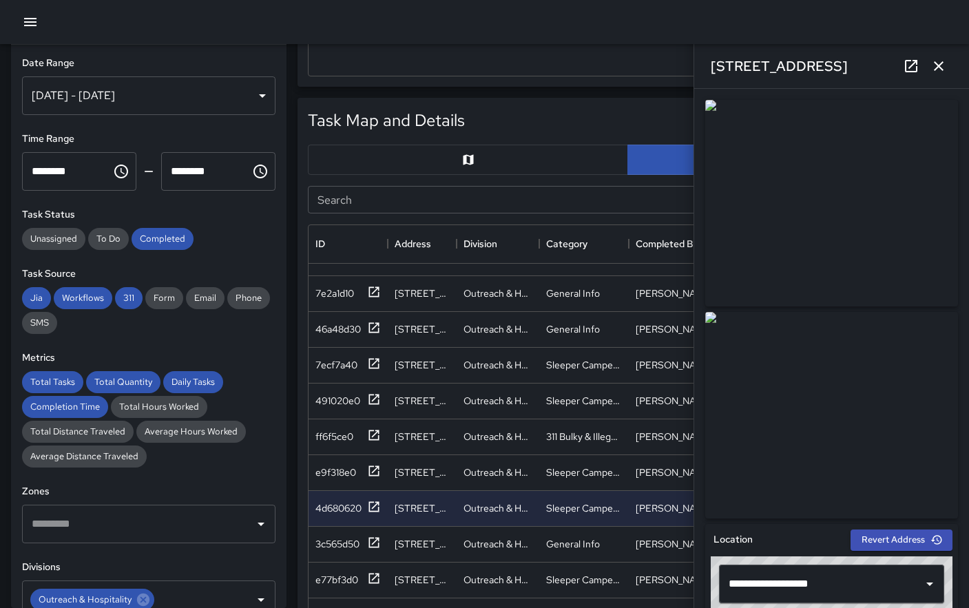
click at [942, 64] on icon "button" at bounding box center [938, 66] width 17 height 17
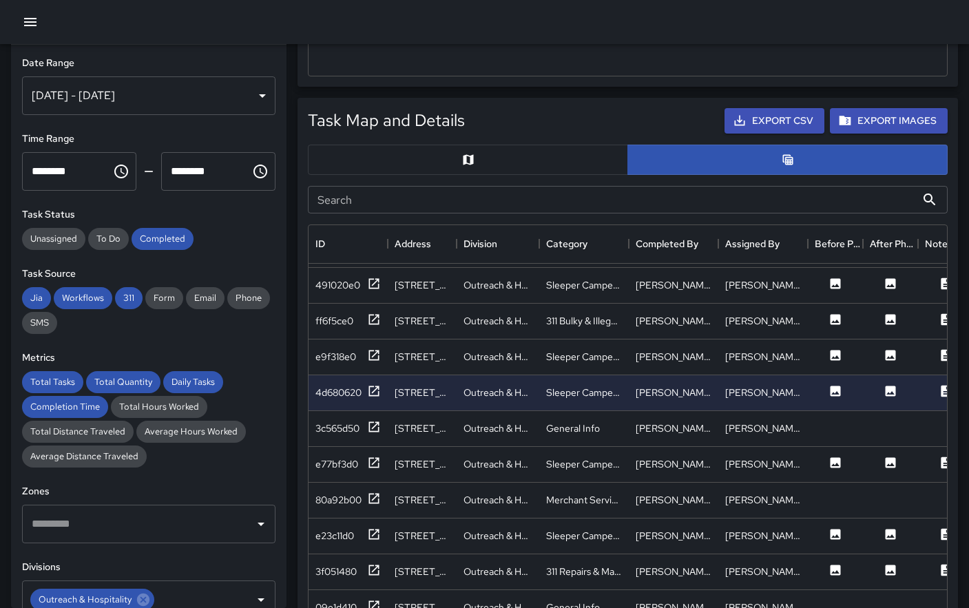
scroll to position [1112, 0]
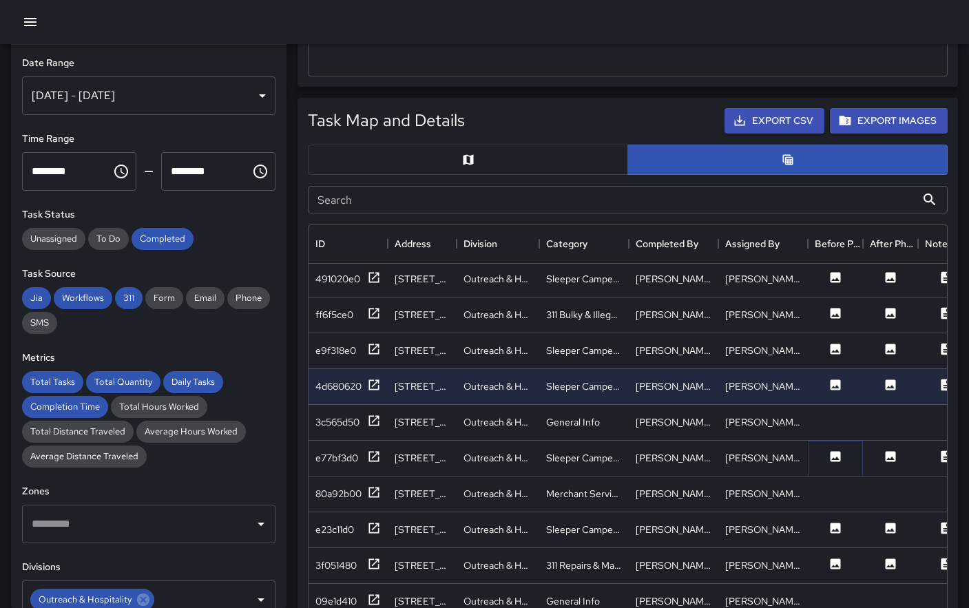
click at [839, 457] on icon at bounding box center [835, 456] width 10 height 10
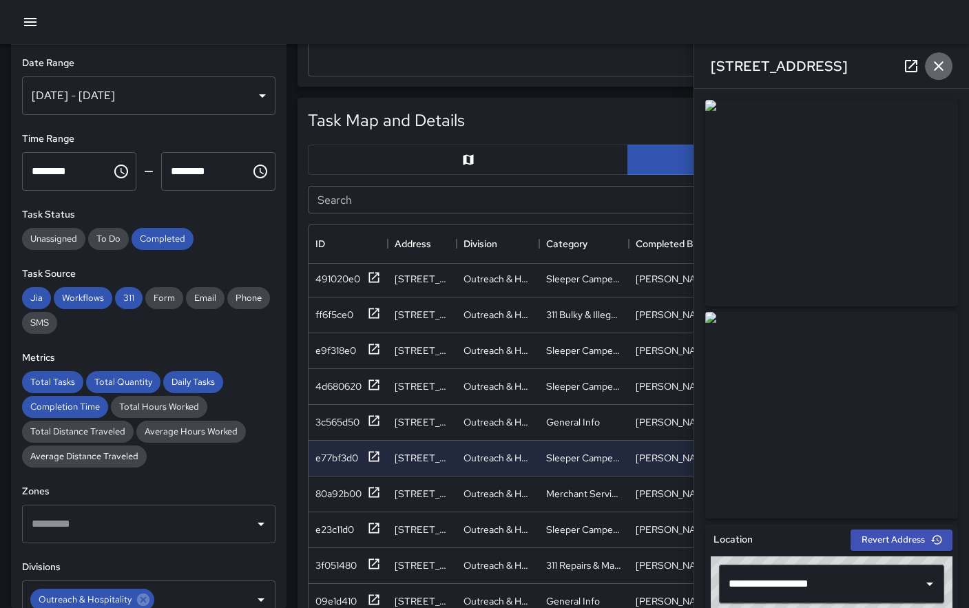
click at [941, 65] on icon "button" at bounding box center [938, 66] width 17 height 17
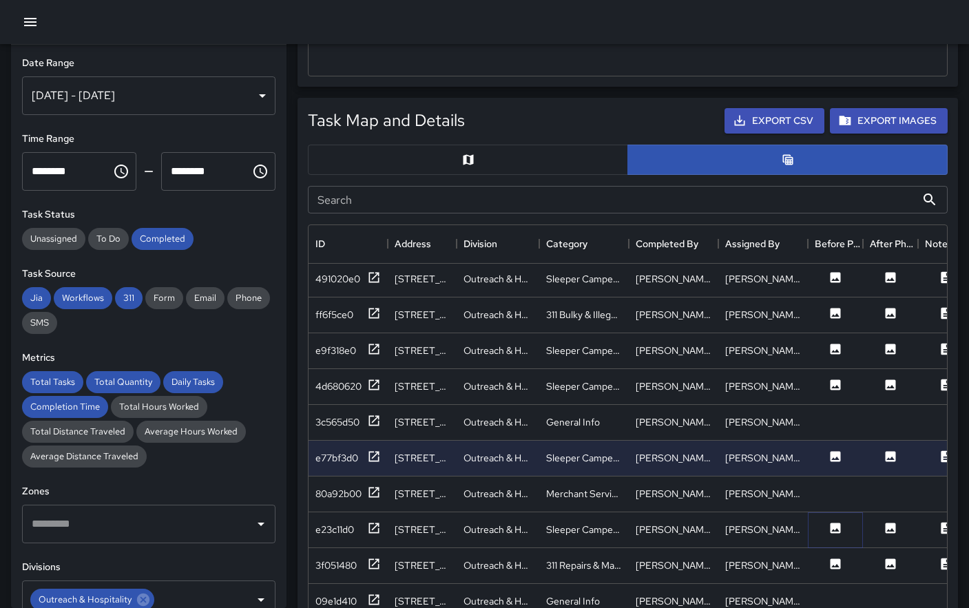
click at [837, 529] on icon at bounding box center [835, 528] width 14 height 14
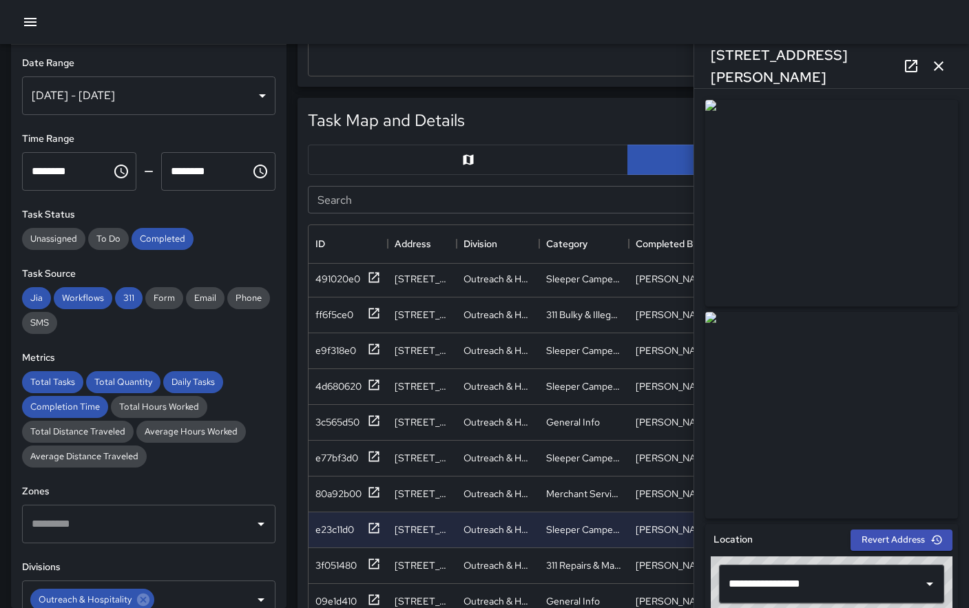
click at [940, 70] on icon "button" at bounding box center [938, 66] width 17 height 17
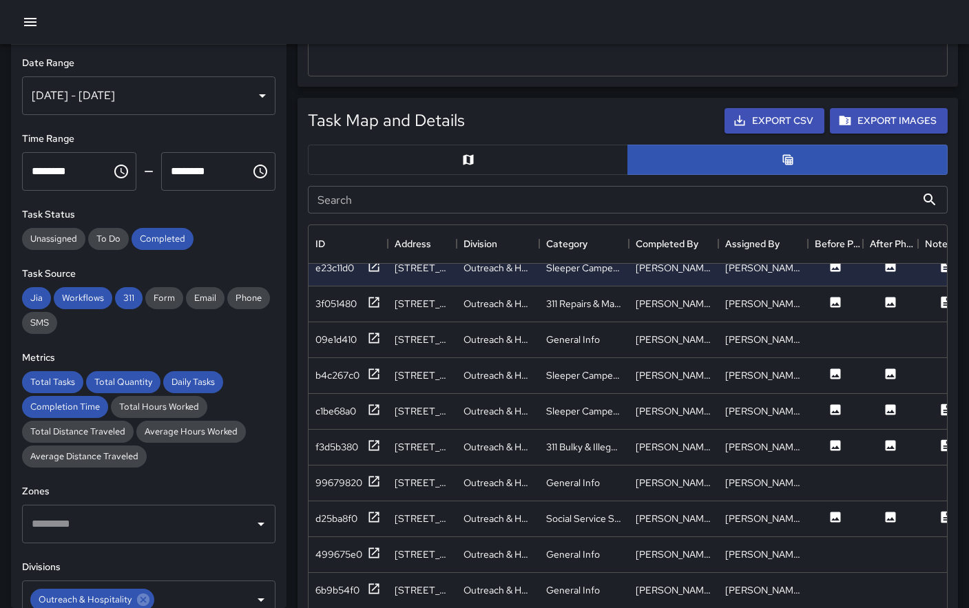
scroll to position [1384, 0]
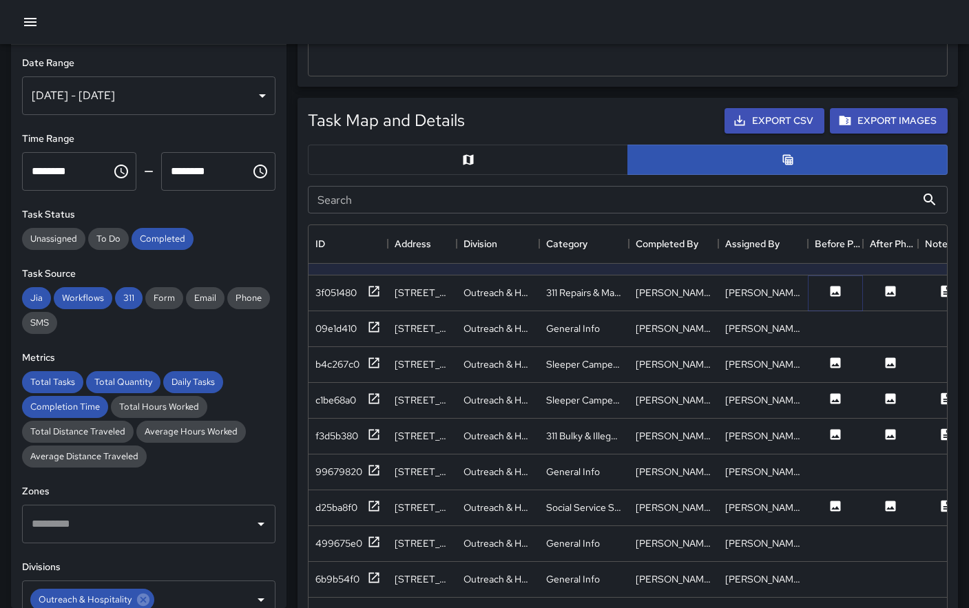
click at [834, 293] on icon at bounding box center [835, 291] width 10 height 10
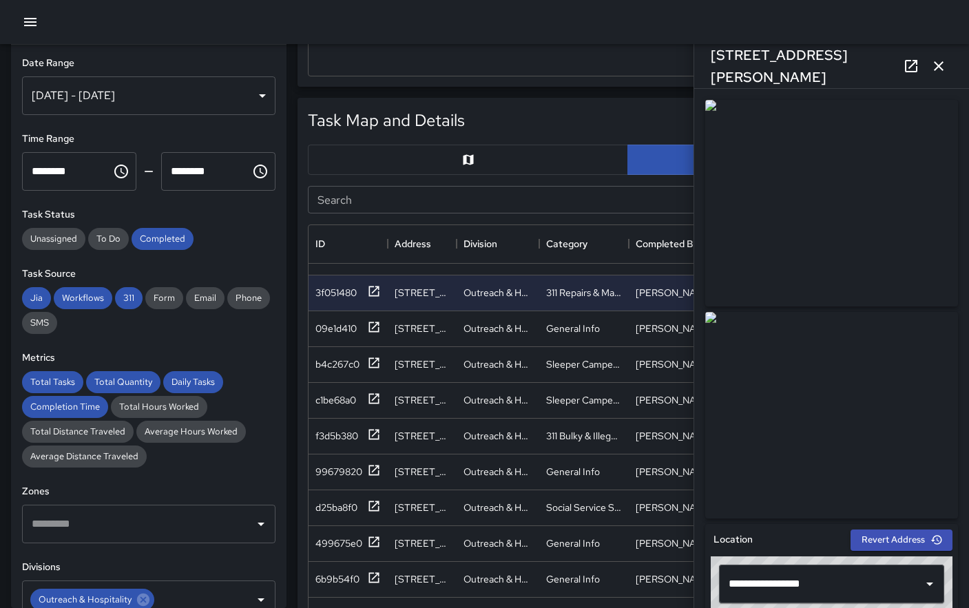
click at [913, 67] on icon at bounding box center [910, 66] width 17 height 17
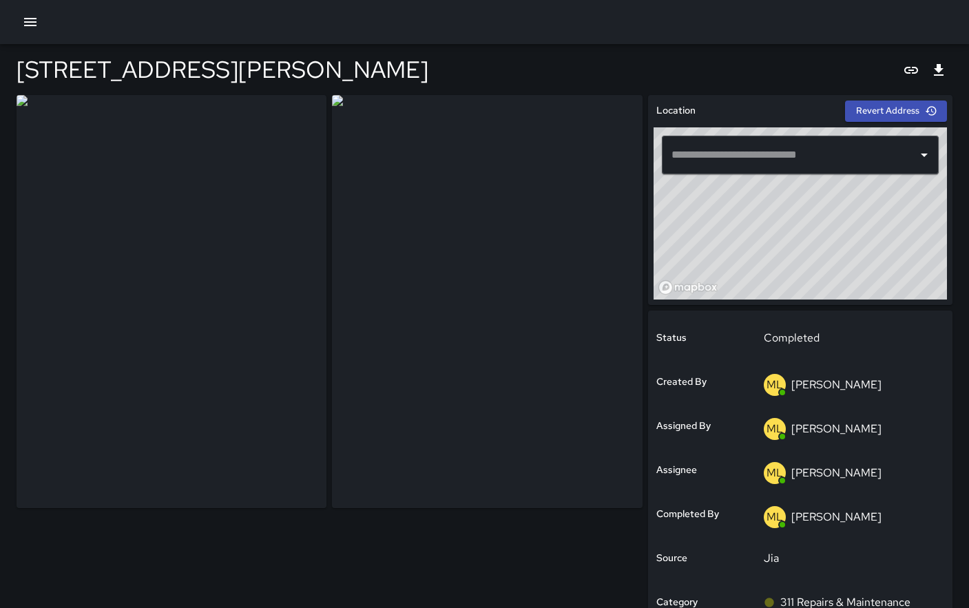
type input "**********"
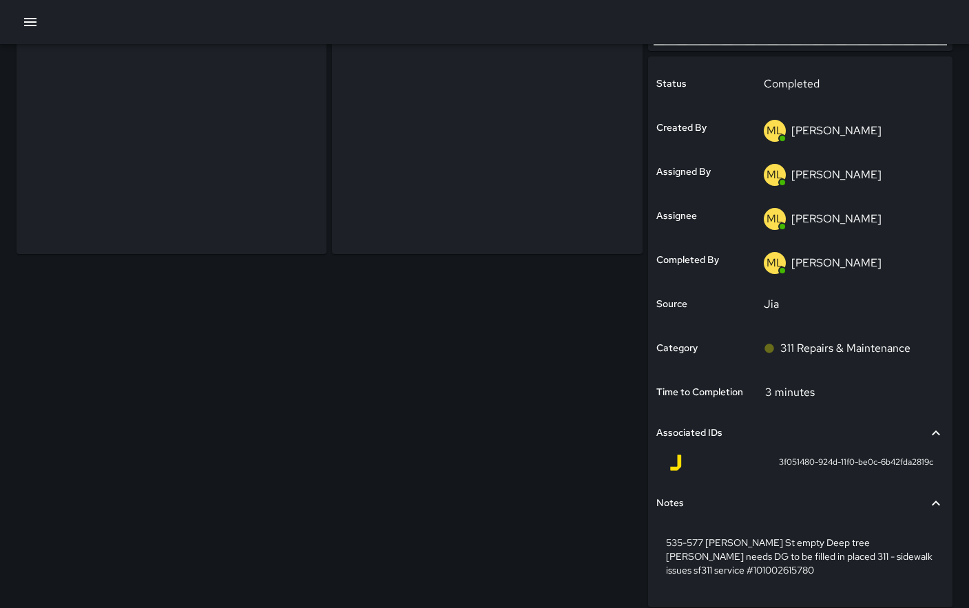
scroll to position [308, 0]
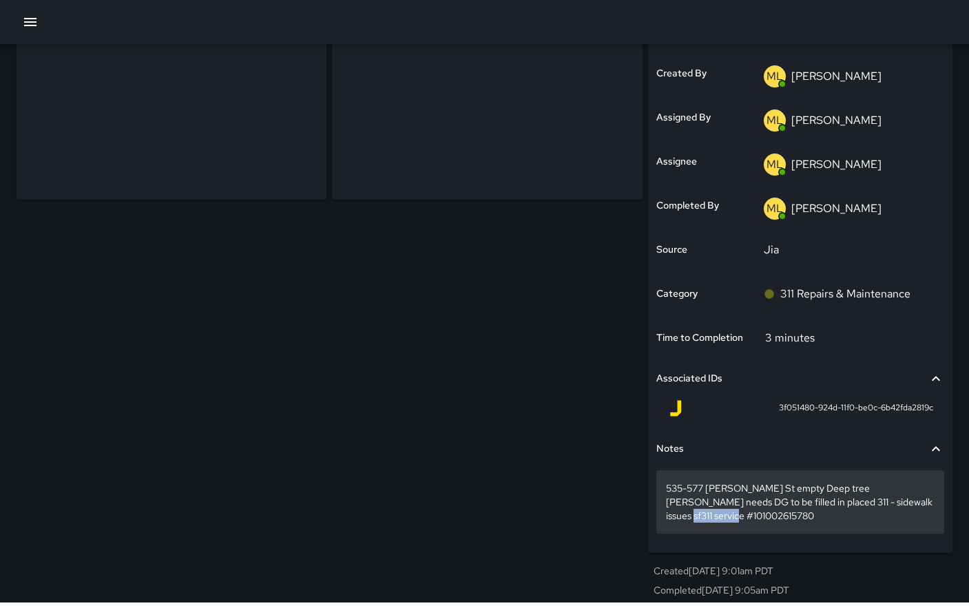
drag, startPoint x: 734, startPoint y: 516, endPoint x: 672, endPoint y: 517, distance: 62.7
click at [672, 517] on p "535-577 [PERSON_NAME] St empty Deep tree [PERSON_NAME] needs DG to be filled in…" at bounding box center [800, 501] width 268 height 41
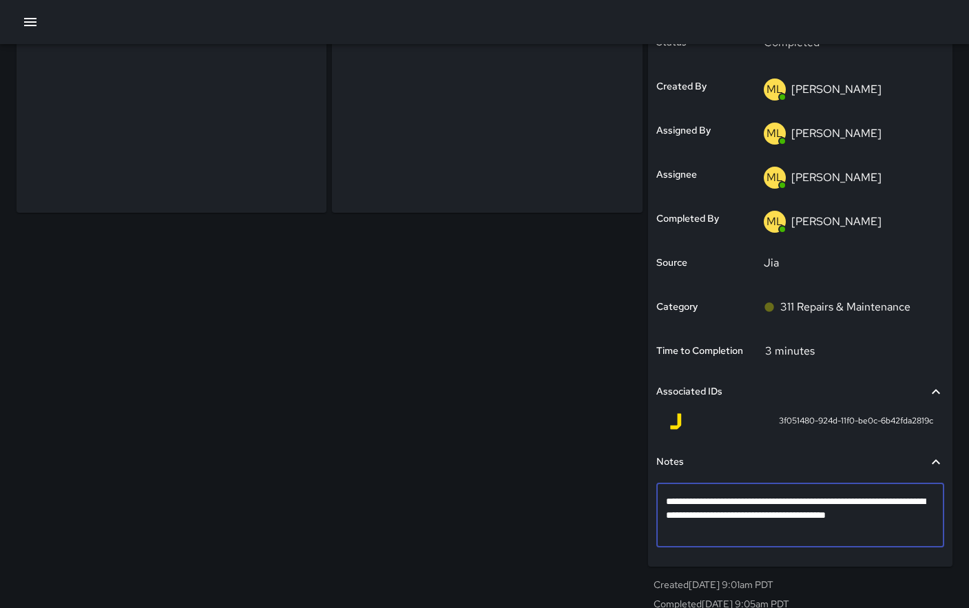
drag, startPoint x: 728, startPoint y: 528, endPoint x: 672, endPoint y: 527, distance: 56.4
click at [672, 527] on textarea "**********" at bounding box center [800, 514] width 268 height 41
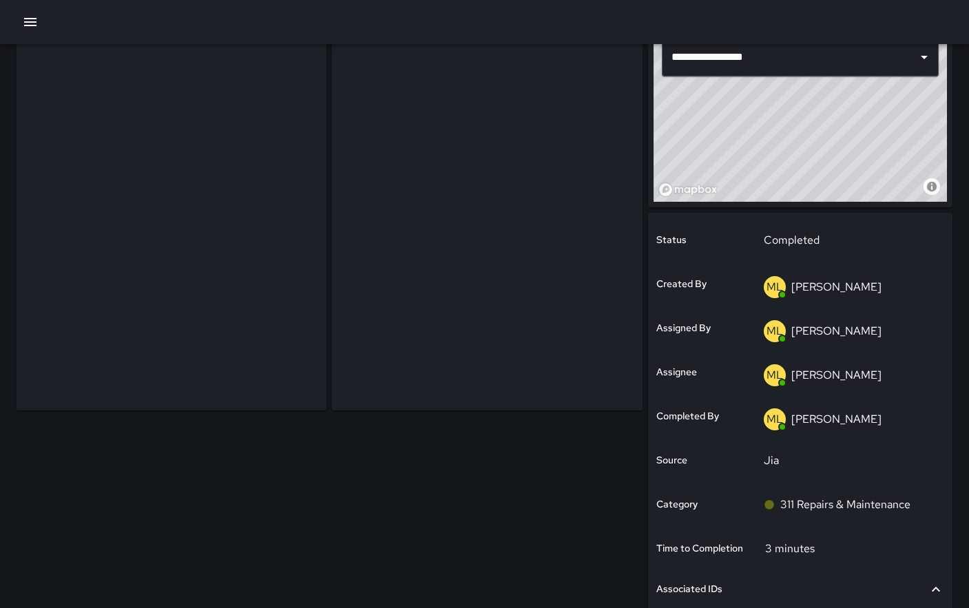
scroll to position [96, 0]
